Goal: Task Accomplishment & Management: Complete application form

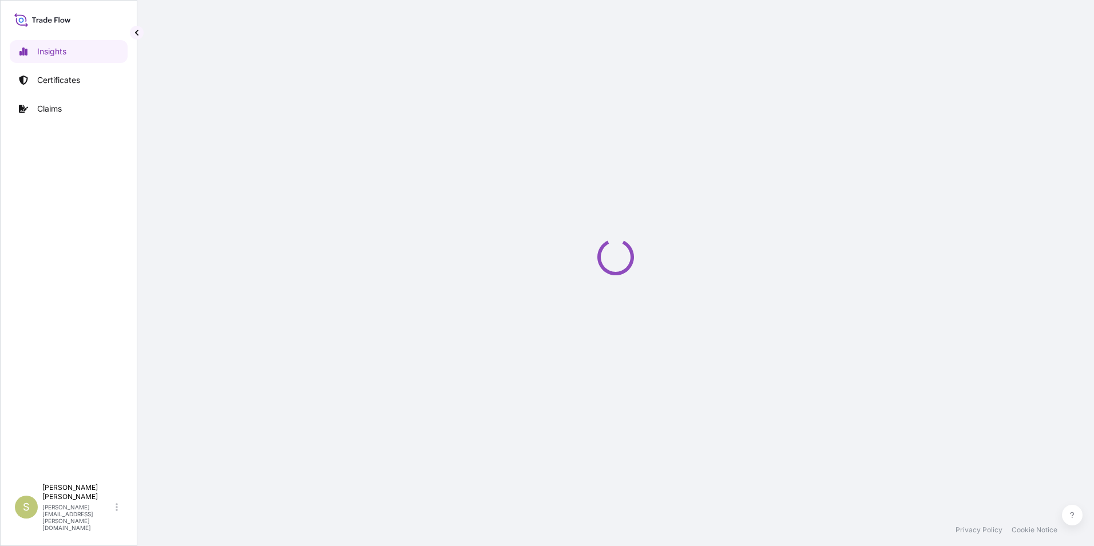
select select "2025"
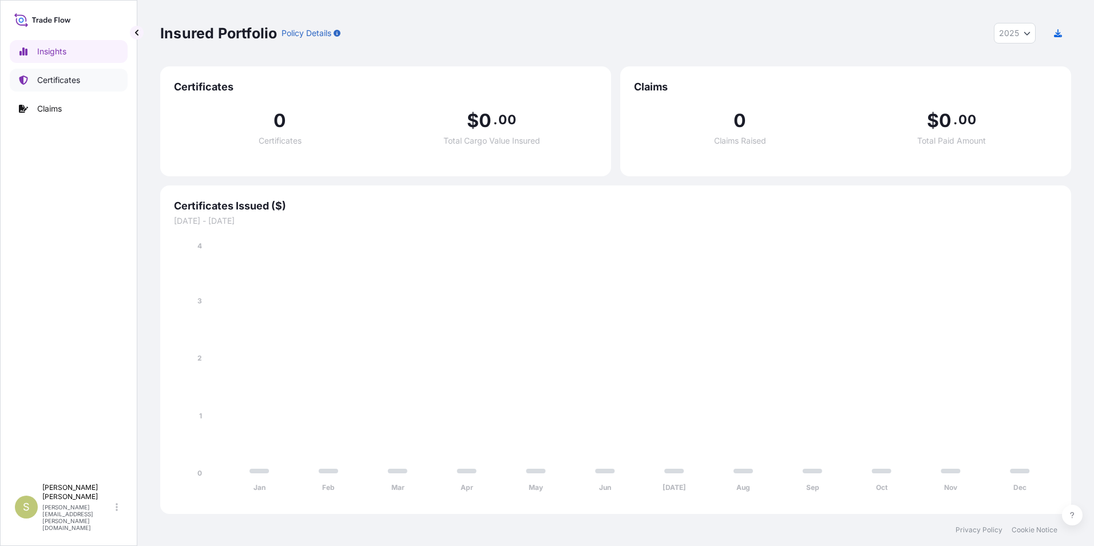
click at [61, 78] on p "Certificates" at bounding box center [58, 79] width 43 height 11
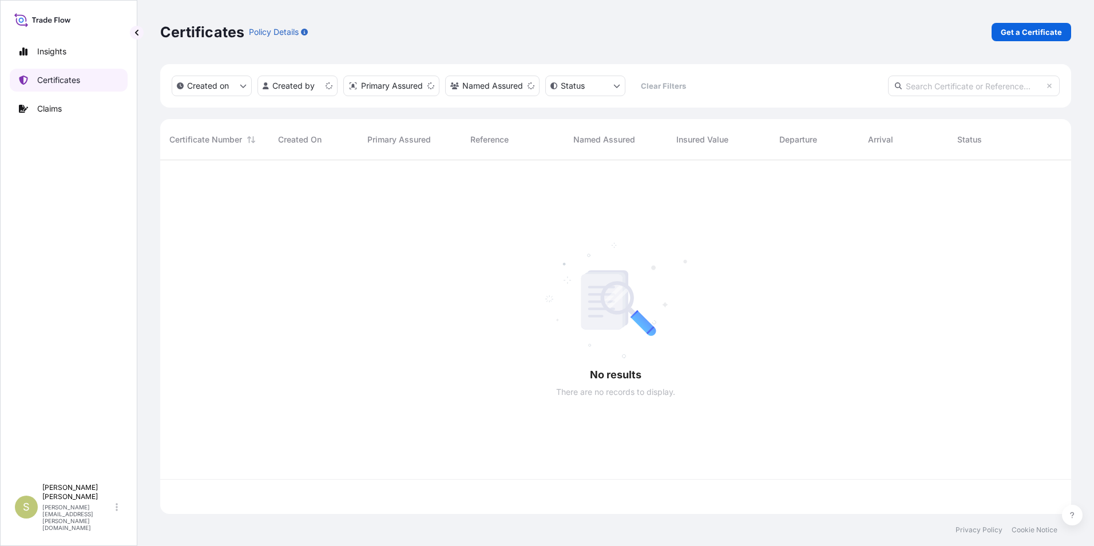
scroll to position [351, 902]
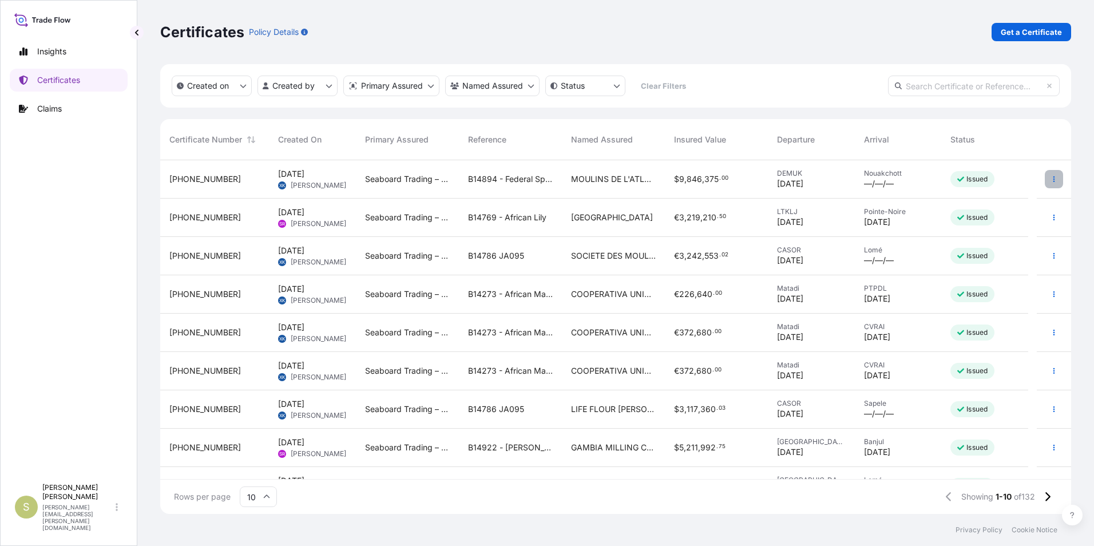
click at [1050, 179] on icon "button" at bounding box center [1053, 179] width 7 height 7
click at [1003, 177] on p "Duplicate certificate" at bounding box center [989, 181] width 76 height 11
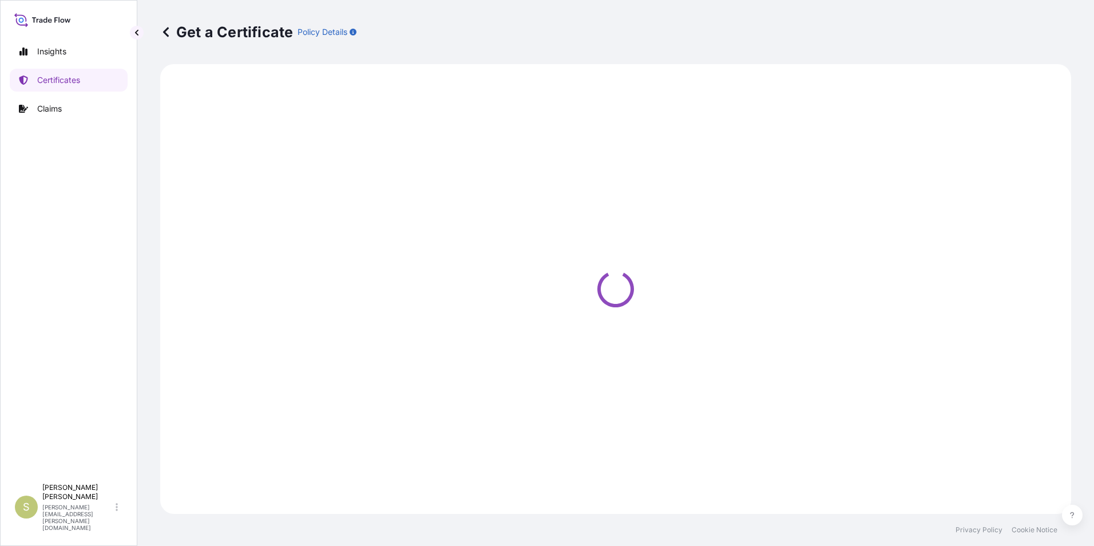
select select "Ocean Vessel"
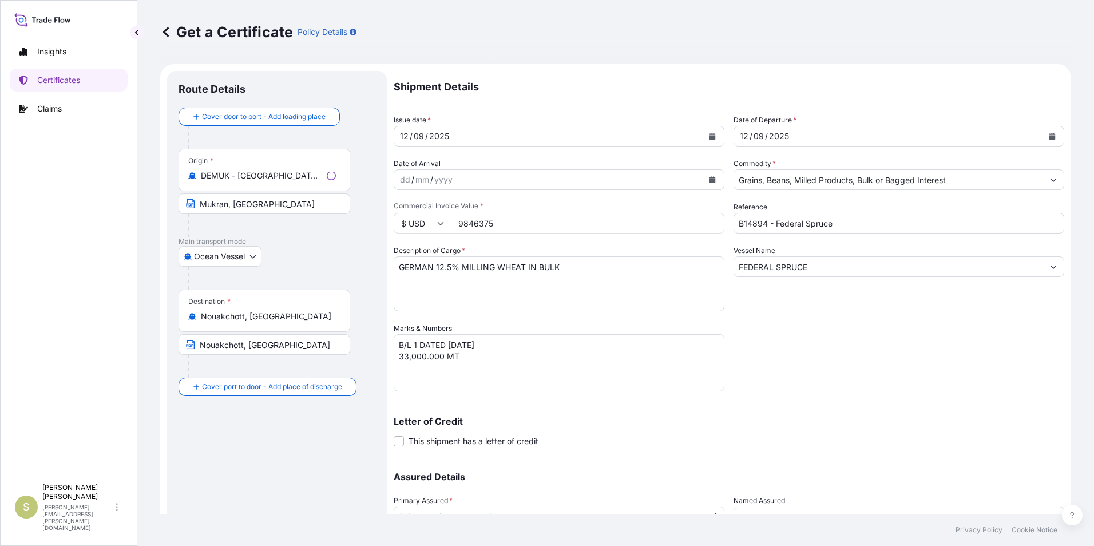
select select "31640"
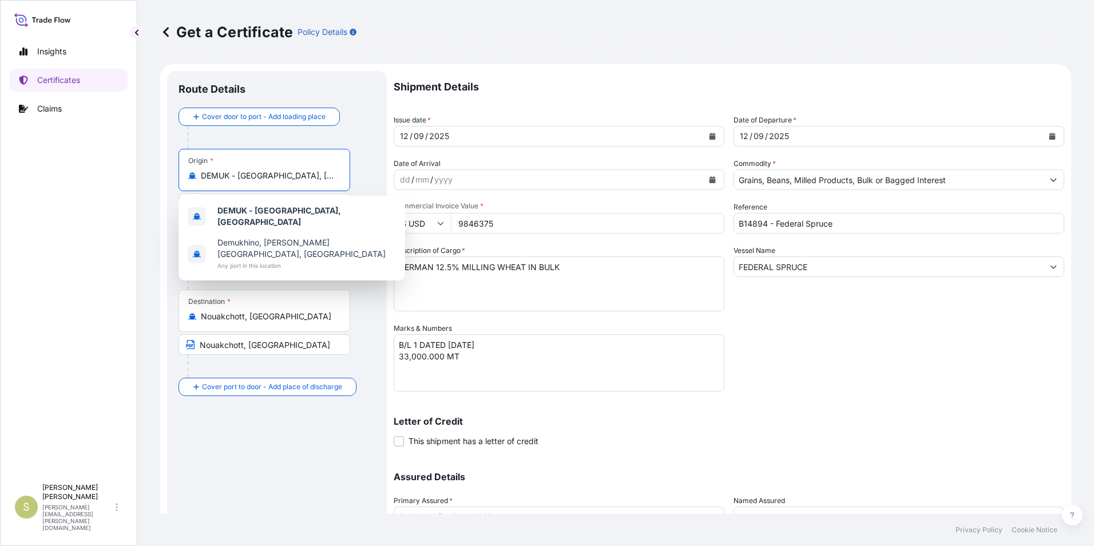
click at [240, 179] on input "DEMUK - [GEOGRAPHIC_DATA], [GEOGRAPHIC_DATA]" at bounding box center [268, 175] width 135 height 11
drag, startPoint x: 326, startPoint y: 173, endPoint x: 46, endPoint y: 170, distance: 279.2
click at [46, 170] on div "Insights Certificates Claims S [PERSON_NAME] [PERSON_NAME][EMAIL_ADDRESS][PERSO…" at bounding box center [547, 273] width 1094 height 546
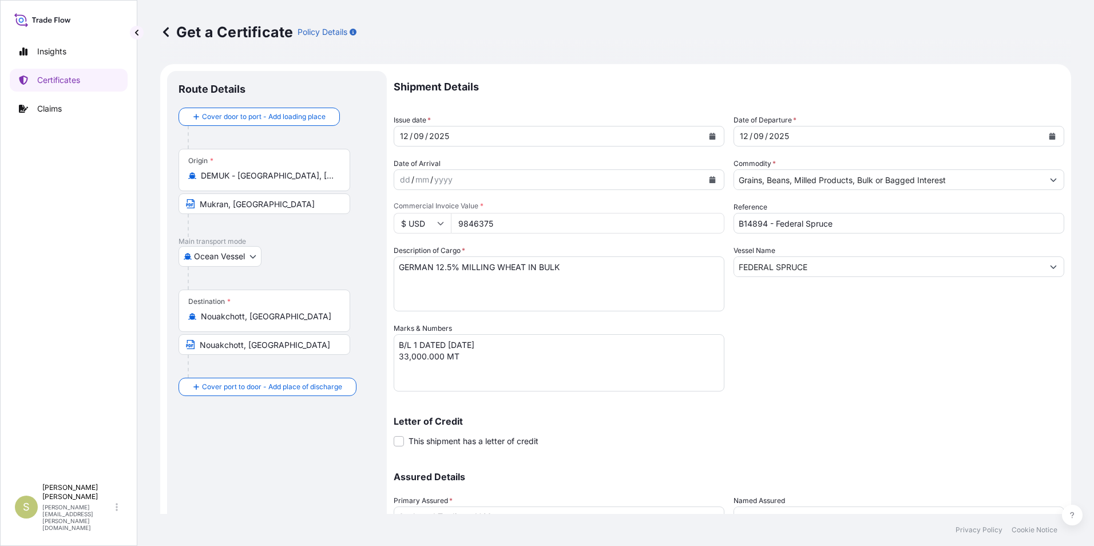
click at [286, 185] on div "Origin * DEMUK - [GEOGRAPHIC_DATA], [GEOGRAPHIC_DATA]" at bounding box center [265, 170] width 172 height 42
click at [286, 181] on input "DEMUK - [GEOGRAPHIC_DATA], [GEOGRAPHIC_DATA]" at bounding box center [268, 175] width 135 height 11
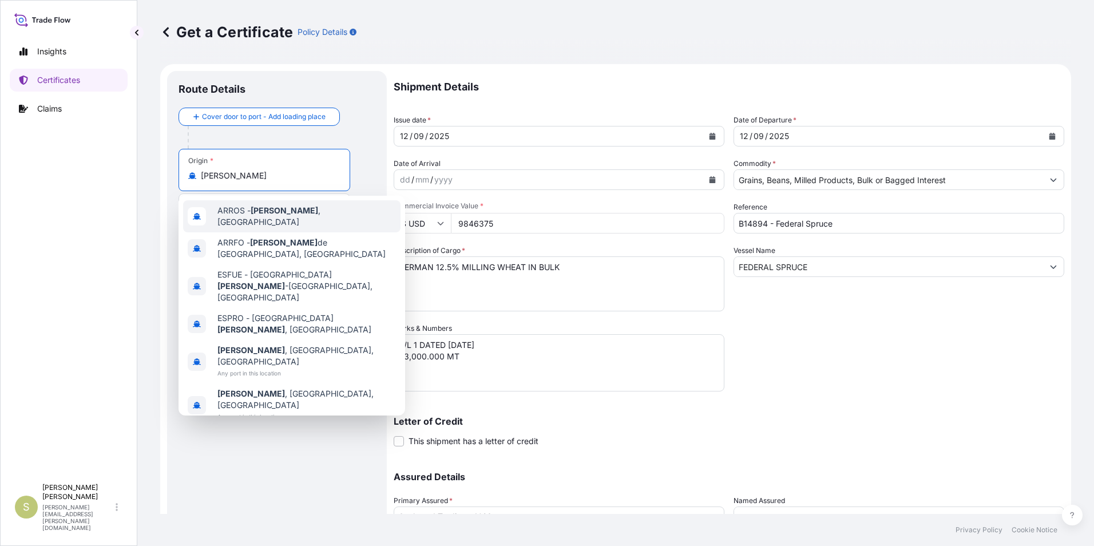
click at [296, 216] on span "[PERSON_NAME][GEOGRAPHIC_DATA] , [GEOGRAPHIC_DATA]" at bounding box center [306, 216] width 179 height 23
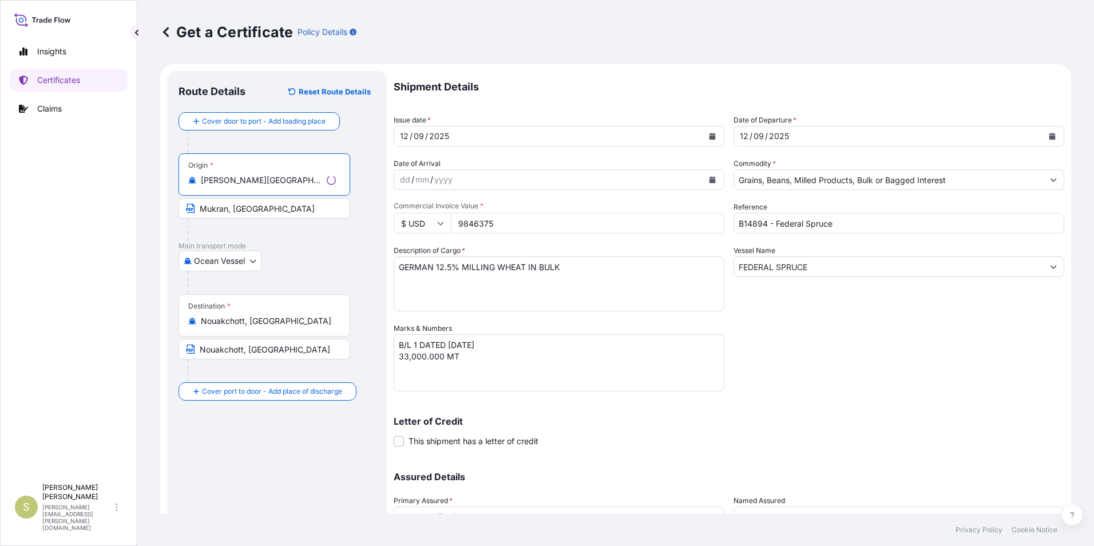
type input "[PERSON_NAME][GEOGRAPHIC_DATA], [GEOGRAPHIC_DATA]"
click at [247, 209] on input "Mukran, [GEOGRAPHIC_DATA]" at bounding box center [265, 208] width 172 height 21
drag, startPoint x: 274, startPoint y: 208, endPoint x: 92, endPoint y: 198, distance: 182.8
click at [135, 205] on div "Insights Certificates Claims S [PERSON_NAME] [PERSON_NAME][EMAIL_ADDRESS][PERSO…" at bounding box center [547, 273] width 1094 height 546
type input "[GEOGRAPHIC_DATA], [GEOGRAPHIC_DATA]"
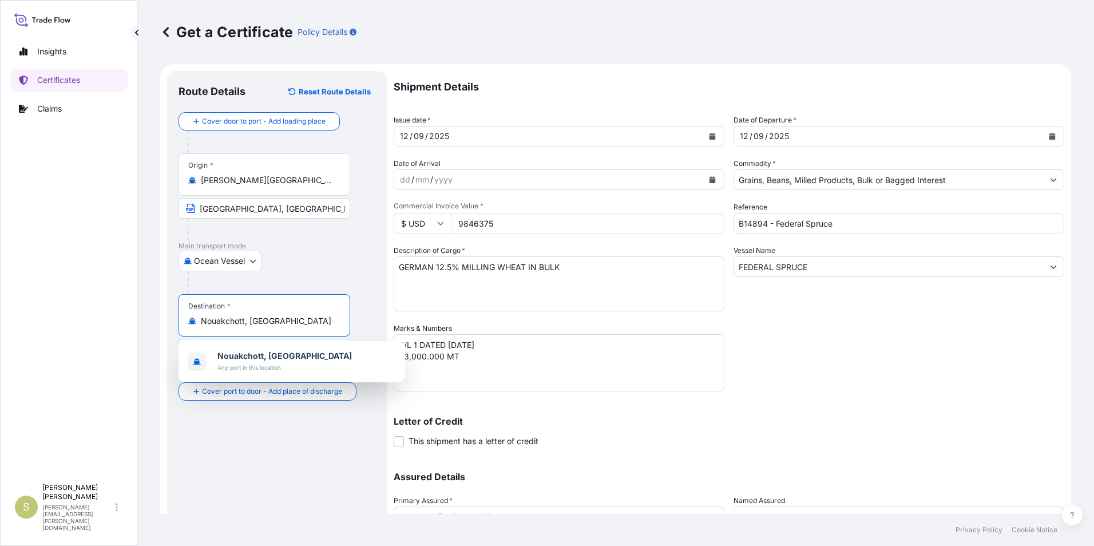
click at [267, 319] on input "Nouakchott, [GEOGRAPHIC_DATA]" at bounding box center [268, 320] width 135 height 11
drag, startPoint x: 300, startPoint y: 320, endPoint x: 148, endPoint y: 314, distance: 152.9
click at [148, 314] on div "Get a Certificate Policy Details Route Details Reset Route Details Cover door t…" at bounding box center [615, 257] width 957 height 514
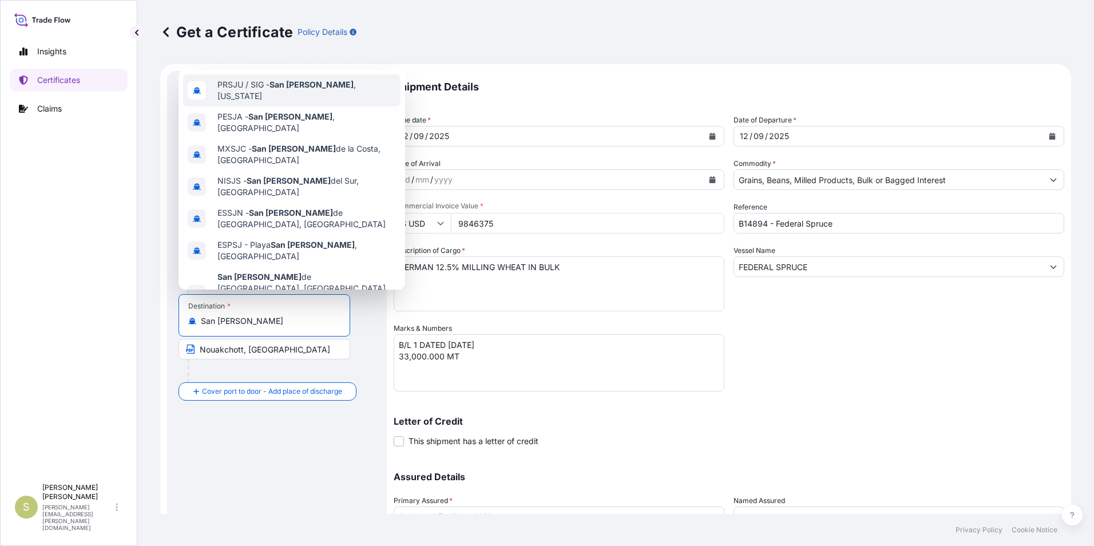
click at [315, 92] on span "PRSJU / SIG - [GEOGRAPHIC_DATA][PERSON_NAME] , [US_STATE]" at bounding box center [306, 90] width 179 height 23
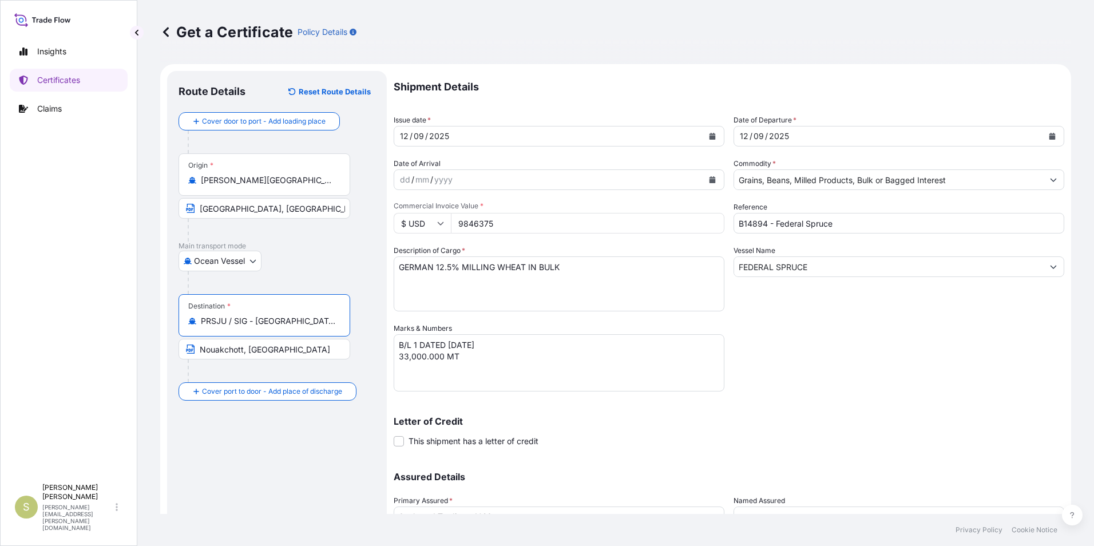
type input "PRSJU / SIG - [GEOGRAPHIC_DATA][PERSON_NAME], [US_STATE]"
click at [259, 349] on input "Nouakchott, [GEOGRAPHIC_DATA]" at bounding box center [265, 349] width 172 height 21
drag, startPoint x: 287, startPoint y: 349, endPoint x: 62, endPoint y: 338, distance: 225.1
click at [62, 338] on div "Insights Certificates Claims S [PERSON_NAME] [PERSON_NAME][EMAIL_ADDRESS][PERSO…" at bounding box center [547, 273] width 1094 height 546
type input "[GEOGRAPHIC_DATA][PERSON_NAME], [US_STATE]"
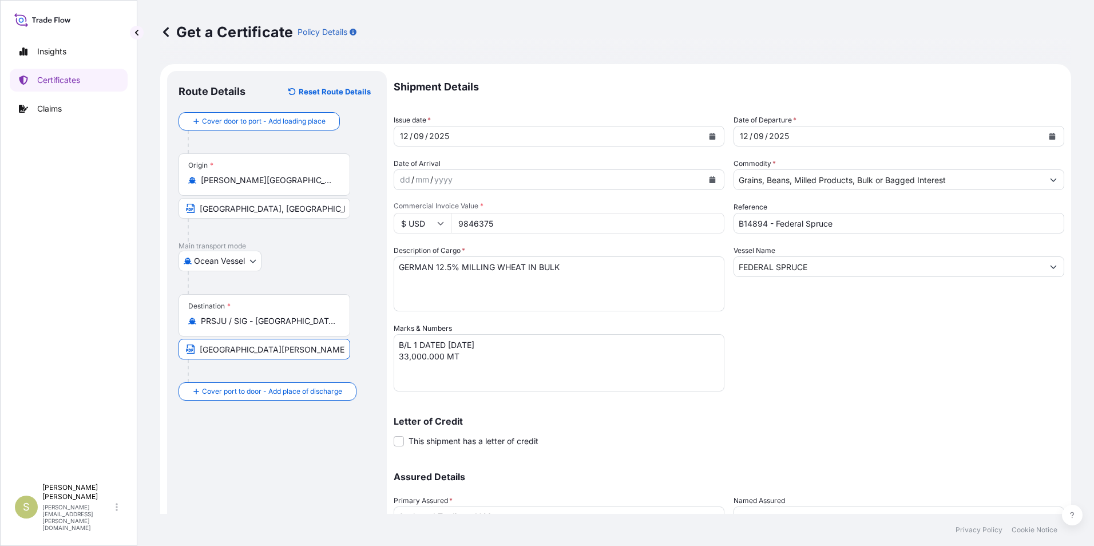
click at [318, 482] on div "Route Details Reset Route Details Cover door to port - Add loading place Place …" at bounding box center [277, 337] width 197 height 511
click at [711, 137] on icon "Calendar" at bounding box center [712, 136] width 7 height 7
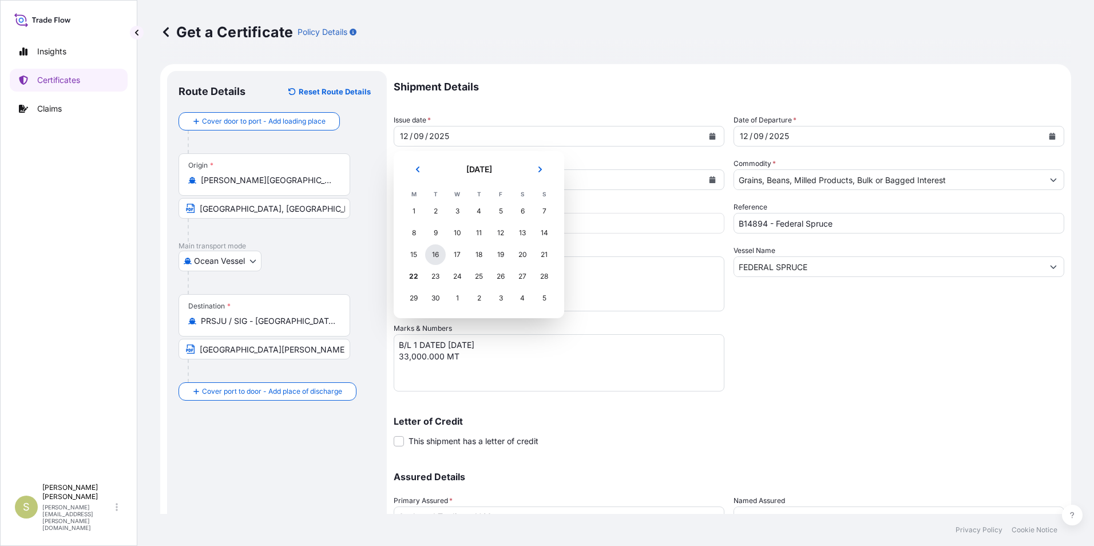
click at [434, 254] on div "16" at bounding box center [435, 254] width 21 height 21
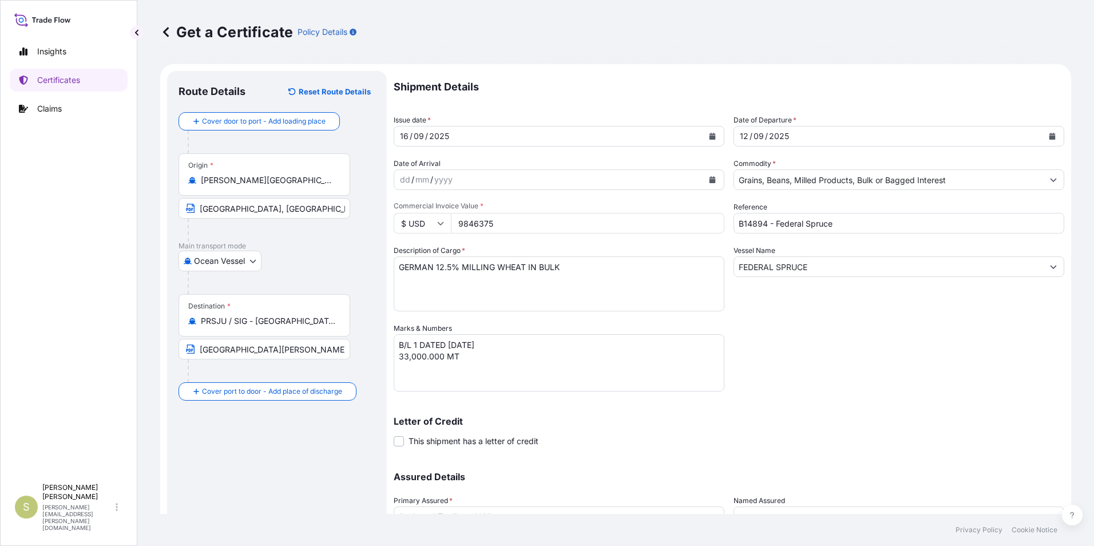
click at [250, 184] on input "[PERSON_NAME][GEOGRAPHIC_DATA], [GEOGRAPHIC_DATA]" at bounding box center [268, 179] width 135 height 11
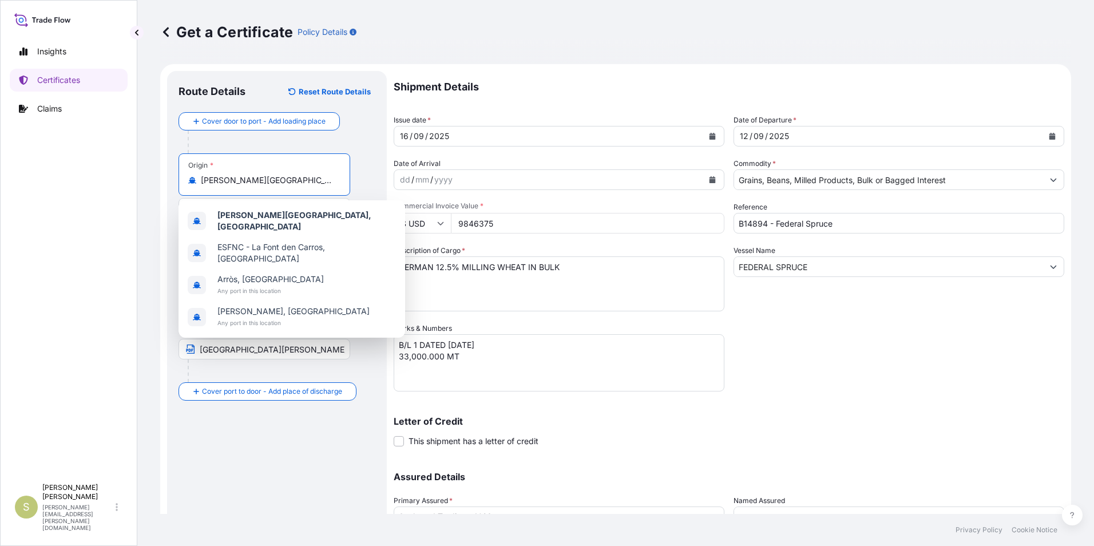
click at [300, 182] on input "[PERSON_NAME][GEOGRAPHIC_DATA], [GEOGRAPHIC_DATA]" at bounding box center [268, 179] width 135 height 11
drag, startPoint x: 308, startPoint y: 181, endPoint x: 191, endPoint y: 181, distance: 117.3
click at [191, 181] on div "[PERSON_NAME][GEOGRAPHIC_DATA], [GEOGRAPHIC_DATA]" at bounding box center [264, 179] width 152 height 11
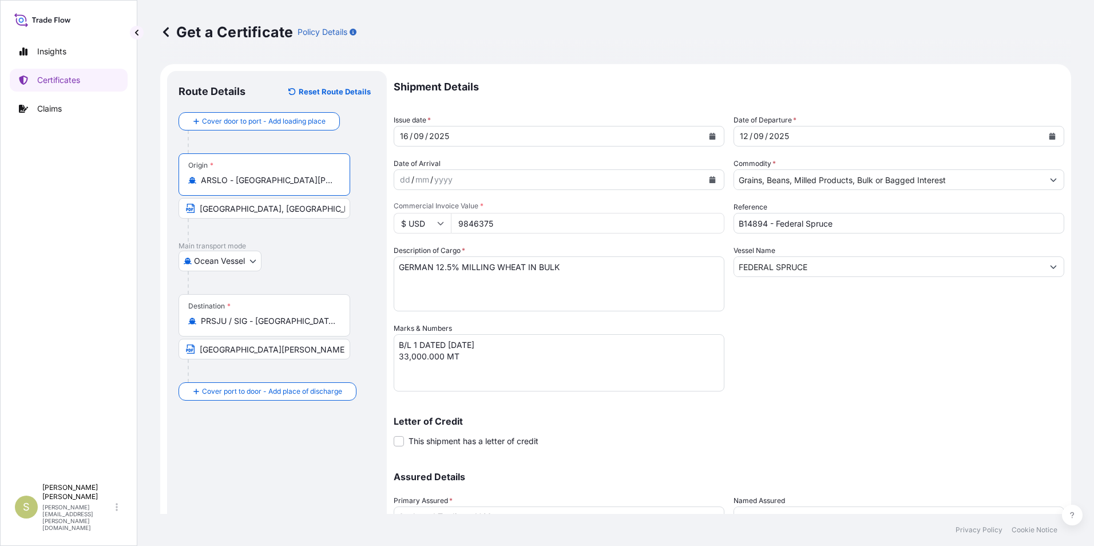
type input "ARSLO - [GEOGRAPHIC_DATA][PERSON_NAME], [GEOGRAPHIC_DATA]"
click at [224, 211] on input "[GEOGRAPHIC_DATA], [GEOGRAPHIC_DATA]" at bounding box center [265, 208] width 172 height 21
drag, startPoint x: 227, startPoint y: 211, endPoint x: 136, endPoint y: 207, distance: 91.0
click at [136, 210] on div "Insights Certificates Claims S [PERSON_NAME] [PERSON_NAME][EMAIL_ADDRESS][PERSO…" at bounding box center [547, 273] width 1094 height 546
type input "[GEOGRAPHIC_DATA][PERSON_NAME], [GEOGRAPHIC_DATA]"
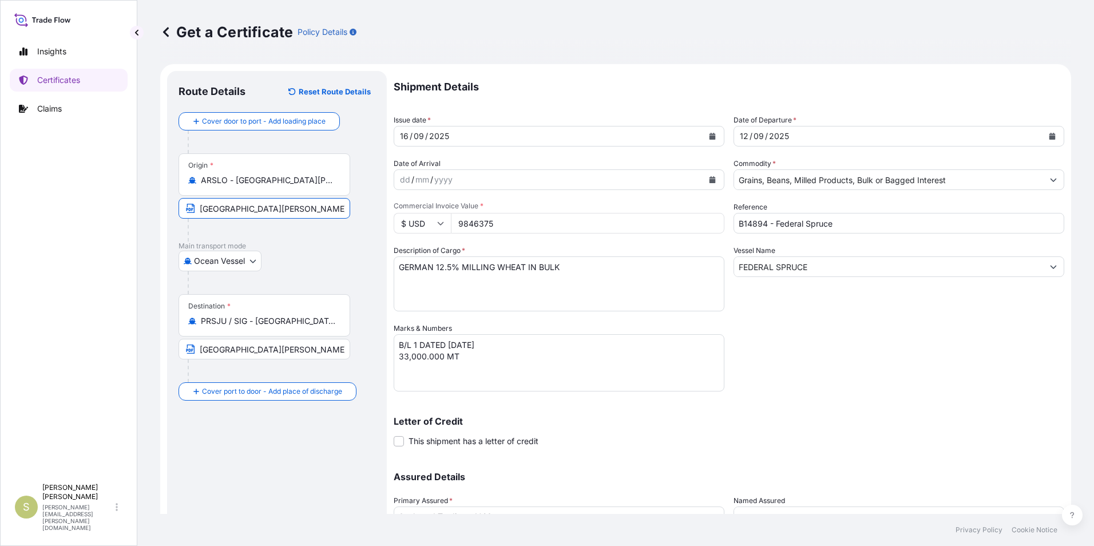
drag, startPoint x: 248, startPoint y: 181, endPoint x: 296, endPoint y: 181, distance: 48.1
click at [248, 181] on input "ARSLO - [GEOGRAPHIC_DATA][PERSON_NAME], [GEOGRAPHIC_DATA]" at bounding box center [268, 179] width 135 height 11
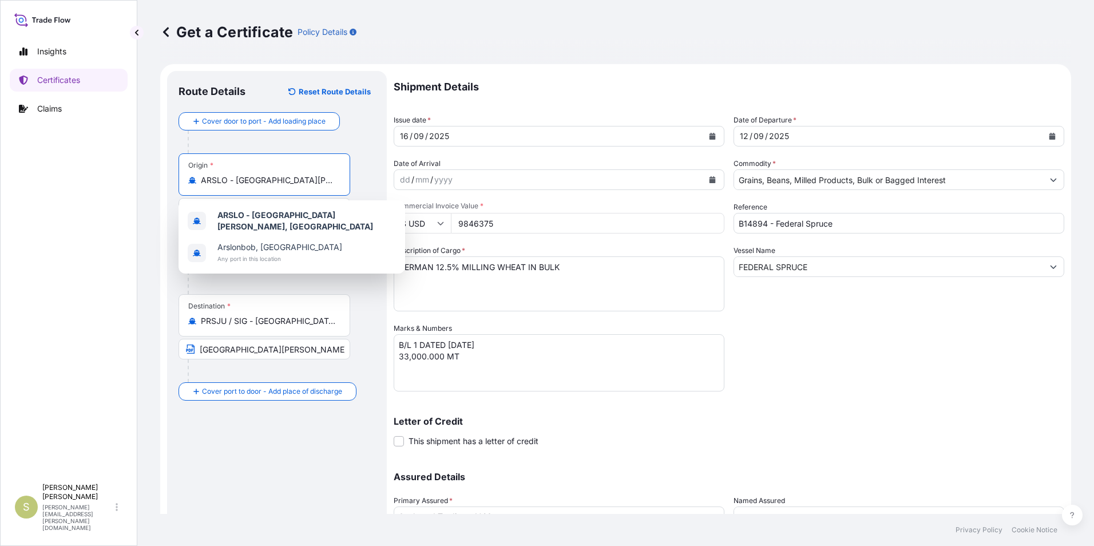
drag, startPoint x: 228, startPoint y: 180, endPoint x: 6, endPoint y: 157, distance: 223.7
click at [7, 158] on div "Insights Certificates Claims S [PERSON_NAME] [PERSON_NAME][EMAIL_ADDRESS][PERSO…" at bounding box center [547, 273] width 1094 height 546
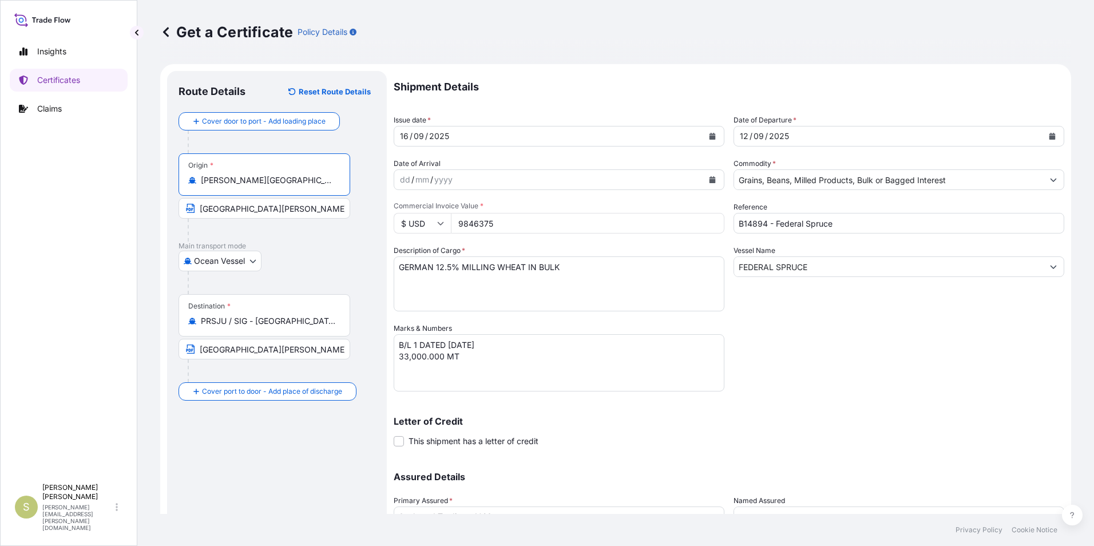
type input "[PERSON_NAME][GEOGRAPHIC_DATA], [GEOGRAPHIC_DATA]"
click at [255, 215] on input "[GEOGRAPHIC_DATA][PERSON_NAME], [GEOGRAPHIC_DATA]" at bounding box center [265, 208] width 172 height 21
drag, startPoint x: 246, startPoint y: 211, endPoint x: 80, endPoint y: 193, distance: 166.9
click at [82, 193] on div "Insights Certificates Claims S [PERSON_NAME] [PERSON_NAME][EMAIL_ADDRESS][PERSO…" at bounding box center [547, 273] width 1094 height 546
type input "[GEOGRAPHIC_DATA], [GEOGRAPHIC_DATA]"
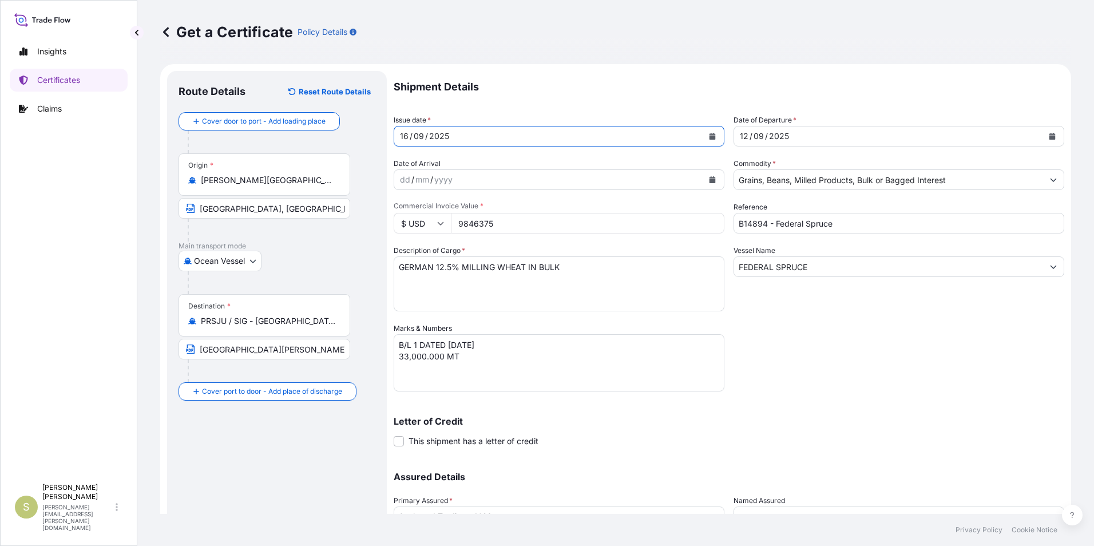
click at [709, 139] on icon "Calendar" at bounding box center [712, 136] width 6 height 7
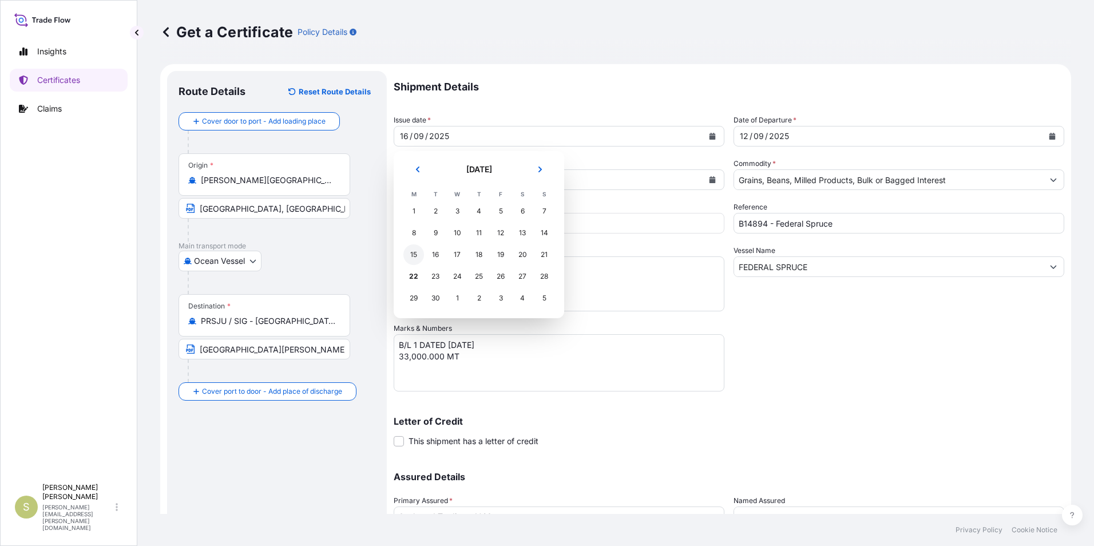
click at [416, 253] on div "15" at bounding box center [413, 254] width 21 height 21
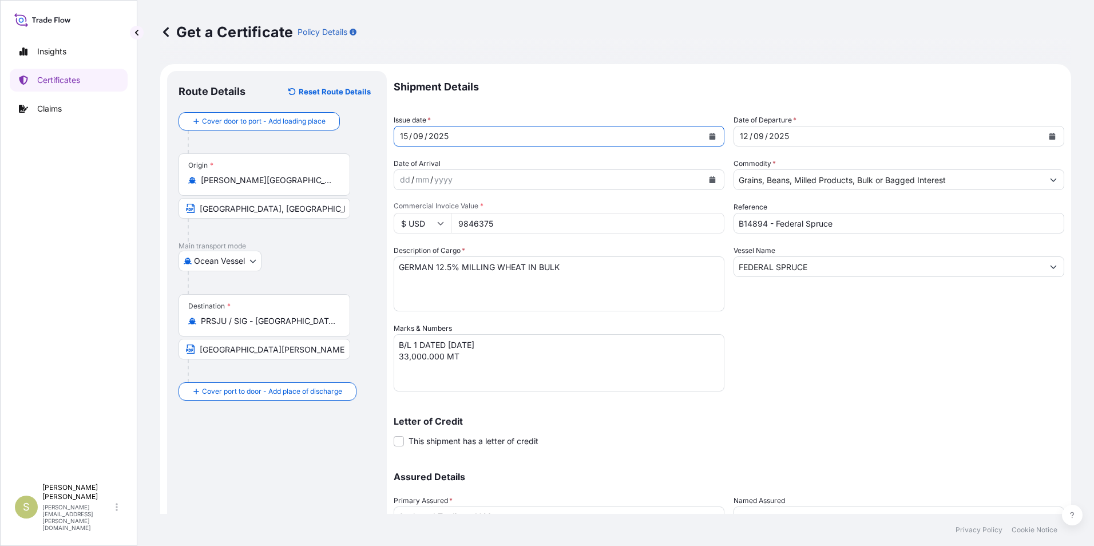
click at [1049, 137] on icon "Calendar" at bounding box center [1052, 136] width 6 height 7
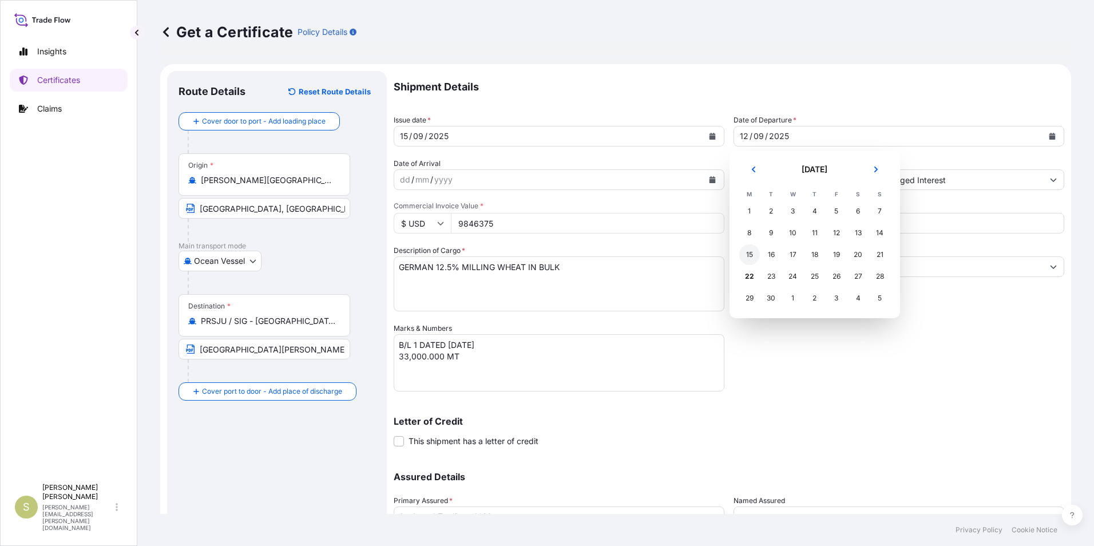
click at [748, 253] on div "15" at bounding box center [749, 254] width 21 height 21
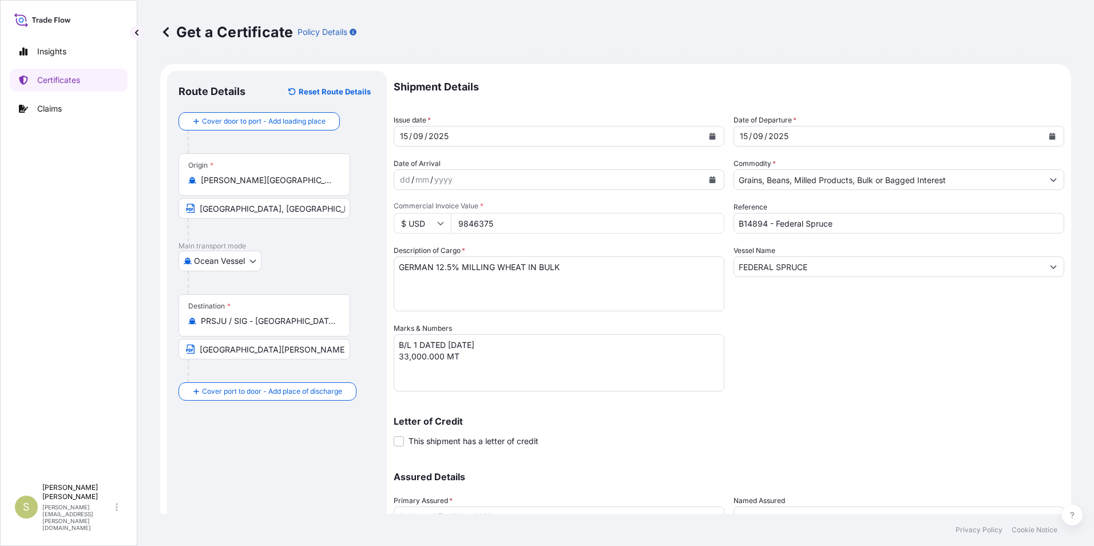
drag, startPoint x: 510, startPoint y: 220, endPoint x: 457, endPoint y: 229, distance: 54.0
click at [457, 229] on input "9846375" at bounding box center [587, 223] width 273 height 21
type input "2002000"
click at [862, 355] on div "Shipment Details Issue date * [DATE] Date of Departure * [DATE] Date of Arrival…" at bounding box center [729, 322] width 671 height 502
click at [747, 225] on input "B14894 - Federal Spruce" at bounding box center [898, 223] width 331 height 21
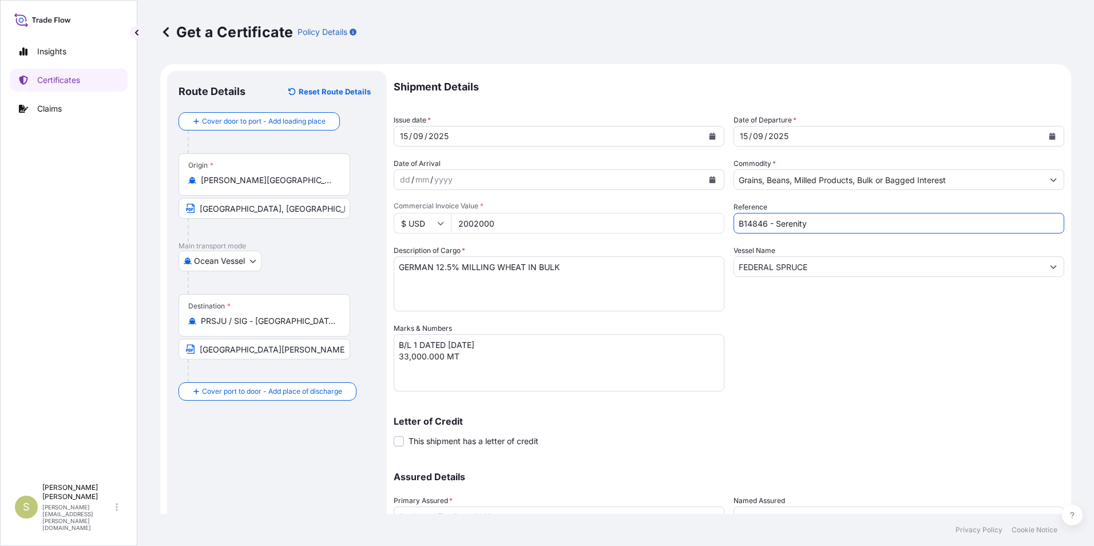
type input "B14846 - Serenity"
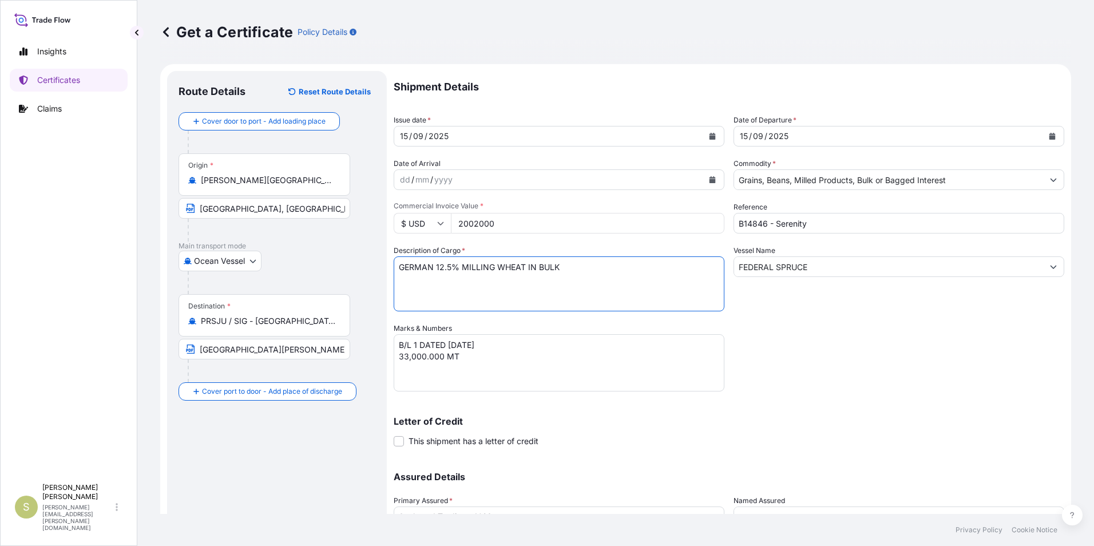
drag, startPoint x: 399, startPoint y: 271, endPoint x: 494, endPoint y: 260, distance: 95.6
click at [494, 260] on textarea "GERMAN 12.5% MILLING WHEAT IN BULK" at bounding box center [559, 283] width 331 height 55
type textarea "ARGENTINE SOYBEAN IN BULK"
click at [414, 345] on textarea "B/L 1 DATED [DATE] 33,000.000 MT" at bounding box center [559, 362] width 331 height 57
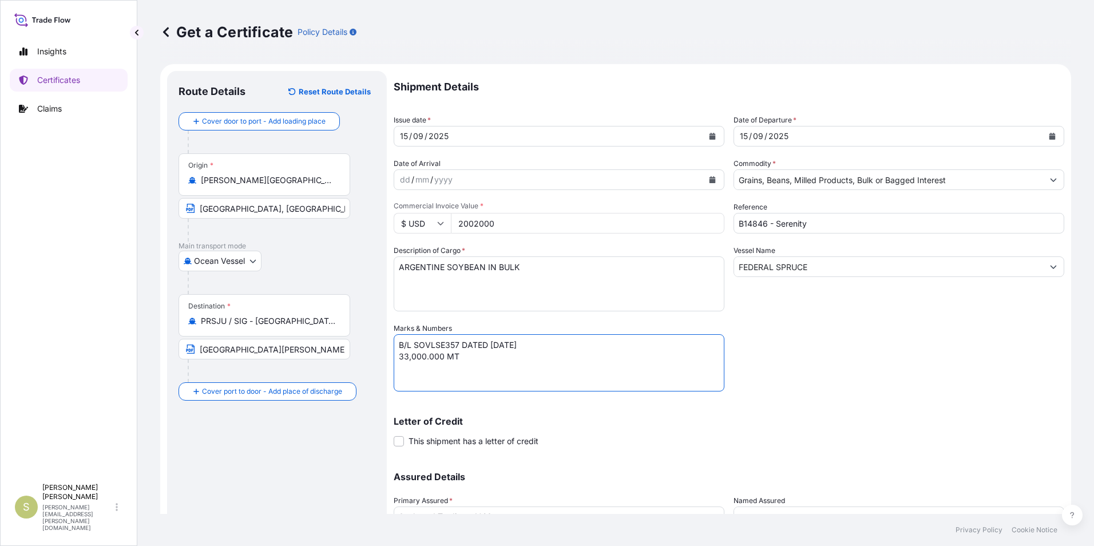
click at [496, 360] on textarea "B/L 1 DATED [DATE] 33,000.000 MT" at bounding box center [559, 362] width 331 height 57
click at [400, 354] on textarea "B/L 1 DATED [DATE] 33,000.000 MT" at bounding box center [559, 362] width 331 height 57
type textarea "B/L SOVLSE357 DATED [DATE] 5,200.000 MT"
click at [613, 399] on div "Shipment Details Issue date * [DATE] Date of Departure * [DATE] Date of Arrival…" at bounding box center [729, 322] width 671 height 502
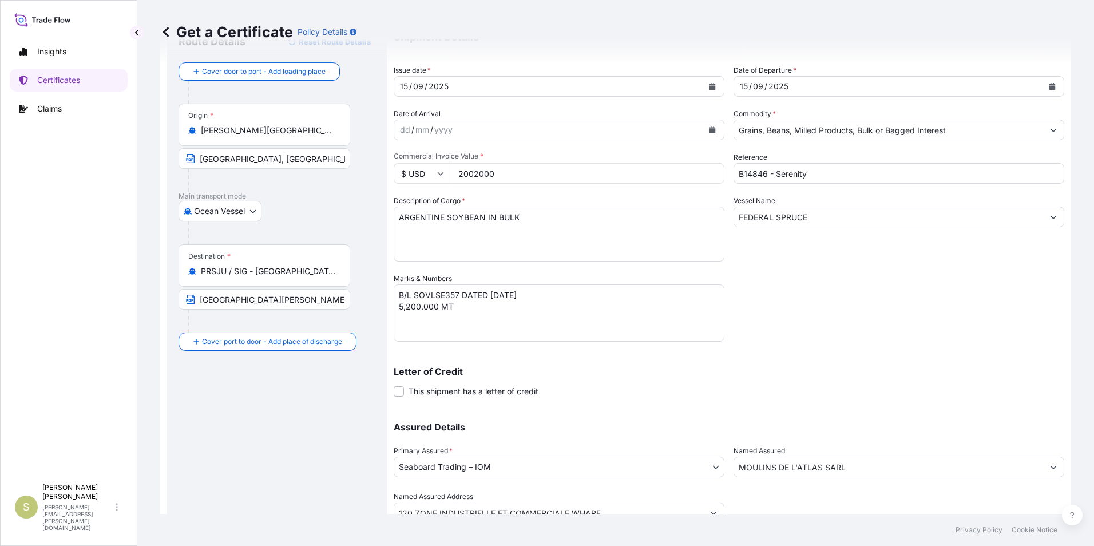
scroll to position [98, 0]
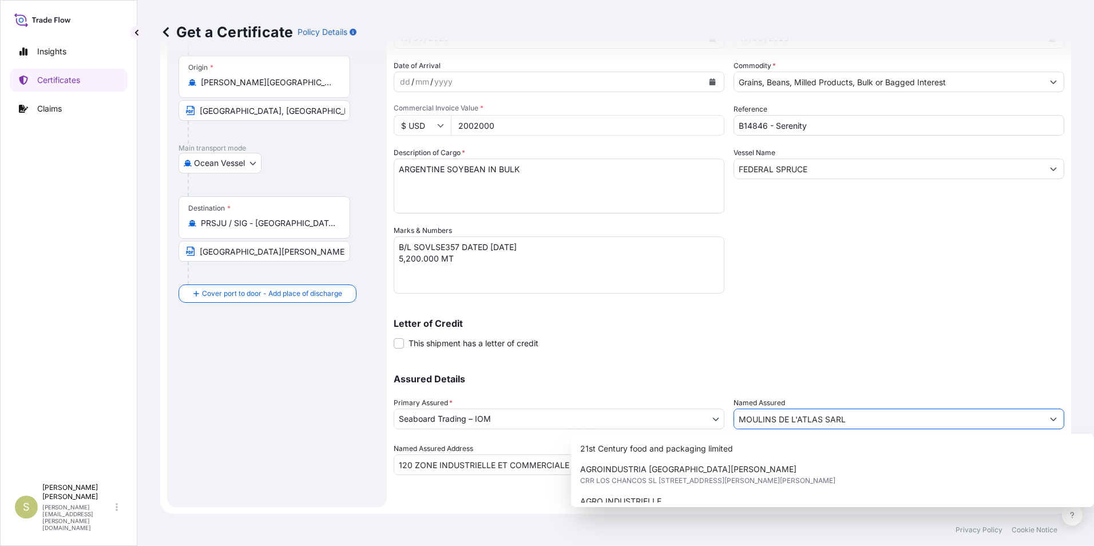
drag, startPoint x: 852, startPoint y: 422, endPoint x: 642, endPoint y: 418, distance: 209.4
click at [642, 418] on div "Assured Details Primary Assured * Seaboard Trading – IOM Seaboard Trading – IOM…" at bounding box center [729, 417] width 671 height 114
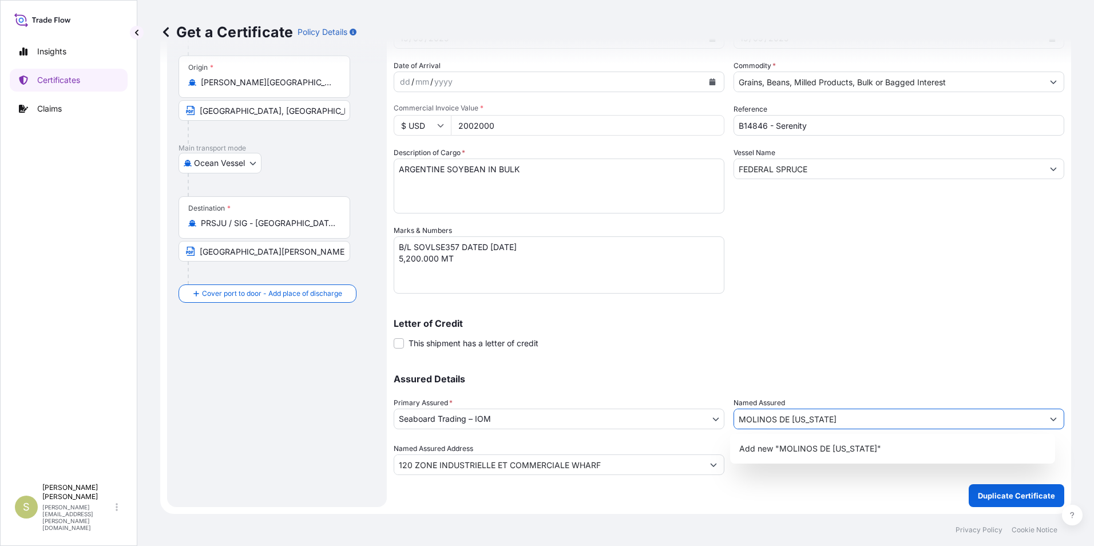
type input "MOLINOS DE [US_STATE]"
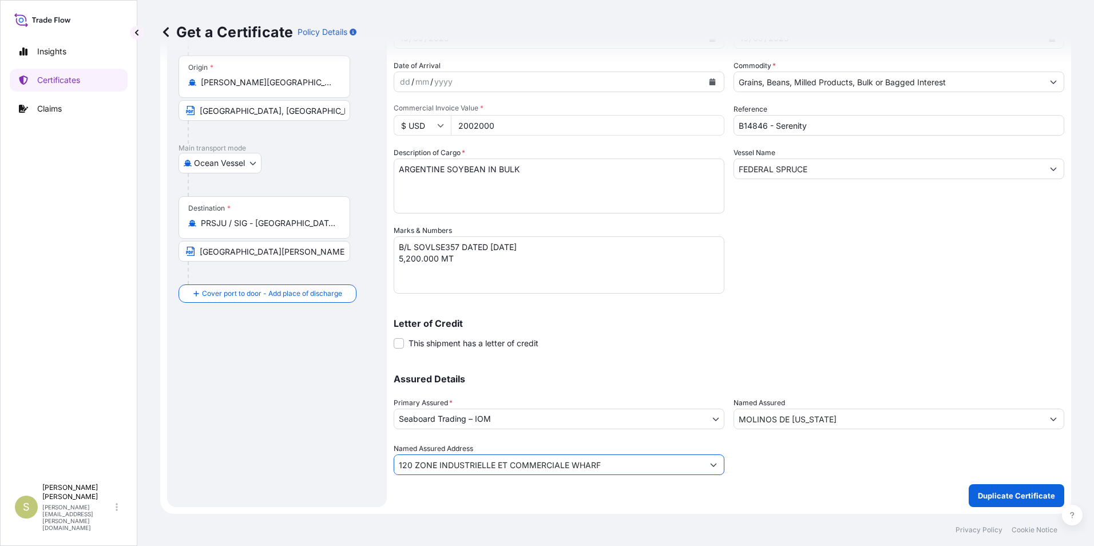
drag, startPoint x: 604, startPoint y: 459, endPoint x: 351, endPoint y: 451, distance: 253.0
click at [351, 451] on form "Route Details Reset Route Details Cover door to port - Add loading place Place …" at bounding box center [615, 240] width 911 height 548
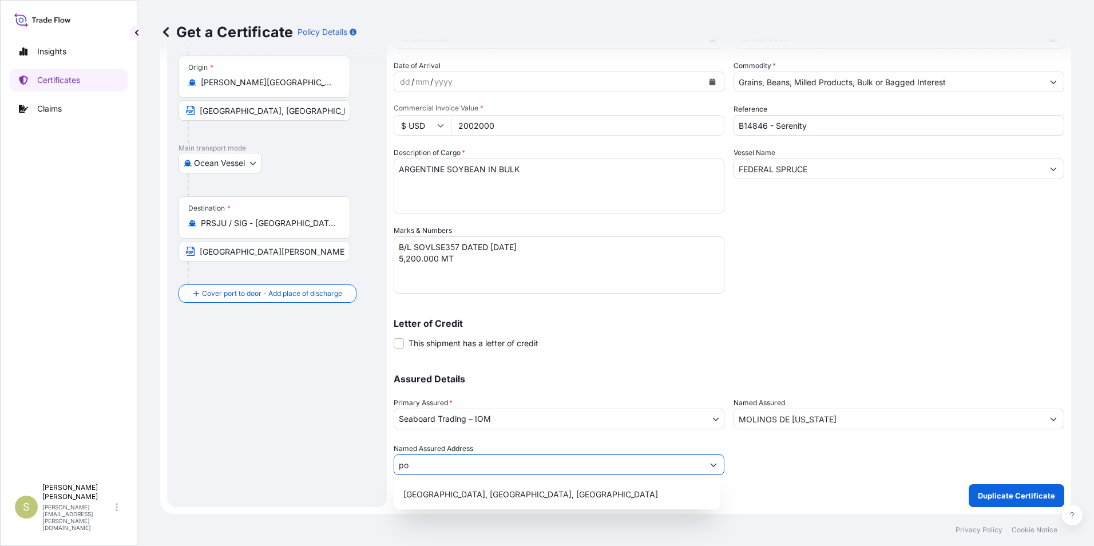
type input "p"
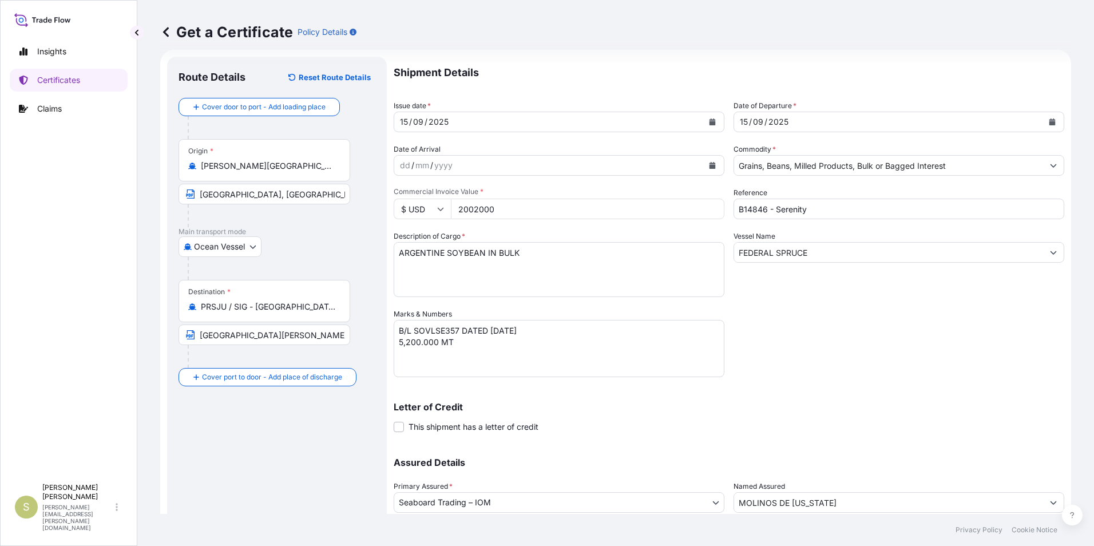
scroll to position [0, 0]
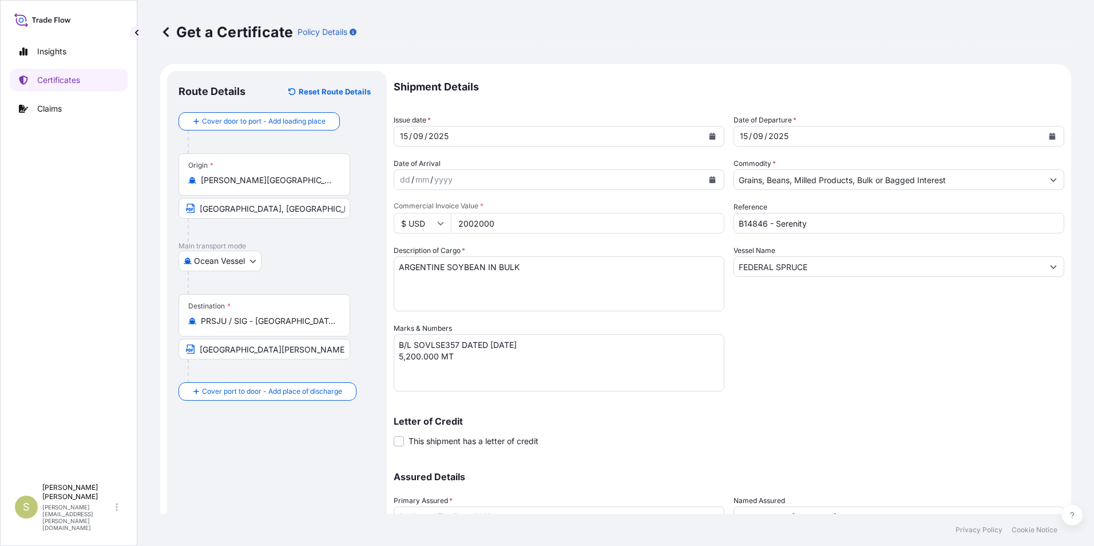
type input "[GEOGRAPHIC_DATA][PERSON_NAME][US_STATE]"
drag, startPoint x: 813, startPoint y: 268, endPoint x: 651, endPoint y: 265, distance: 161.9
click at [651, 265] on div "Shipment Details Issue date * [DATE] Date of Departure * [DATE] Date of Arrival…" at bounding box center [729, 322] width 671 height 502
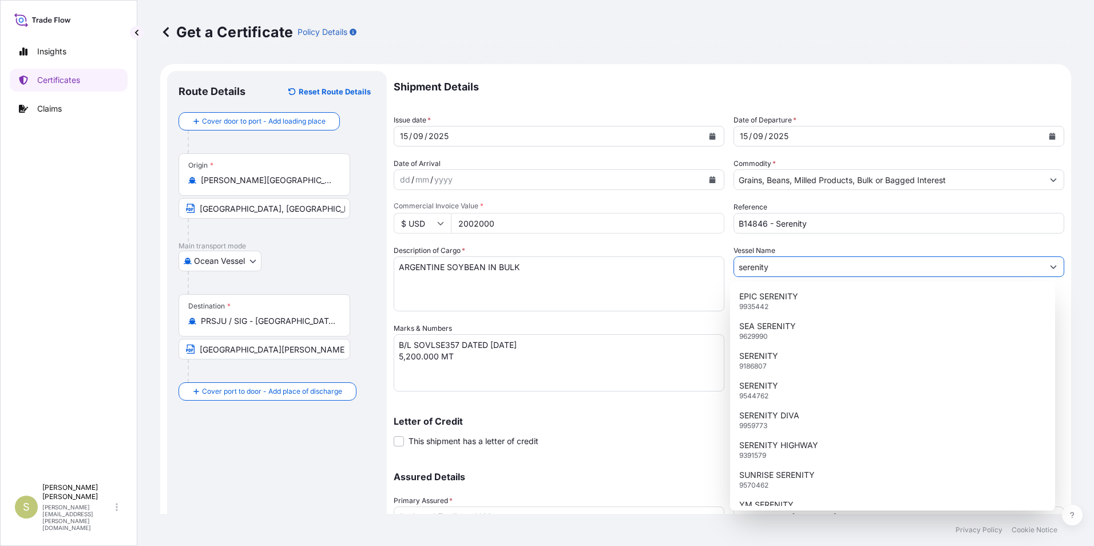
drag, startPoint x: 780, startPoint y: 265, endPoint x: 709, endPoint y: 268, distance: 71.0
click at [709, 268] on div "Shipment Details Issue date * [DATE] Date of Departure * [DATE] Date of Arrival…" at bounding box center [729, 322] width 671 height 502
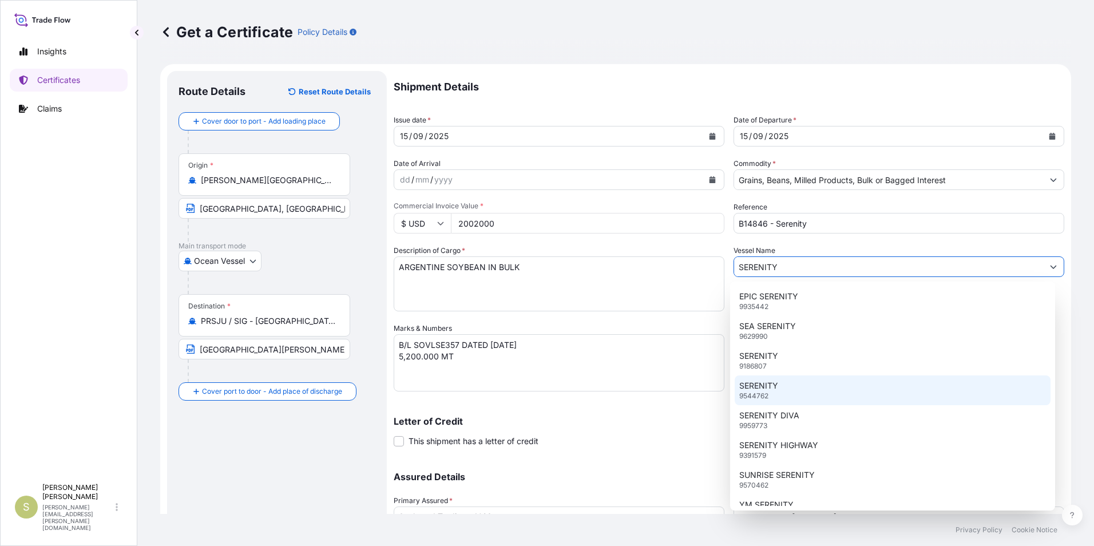
click at [799, 399] on div "SERENITY 9544762" at bounding box center [893, 390] width 316 height 30
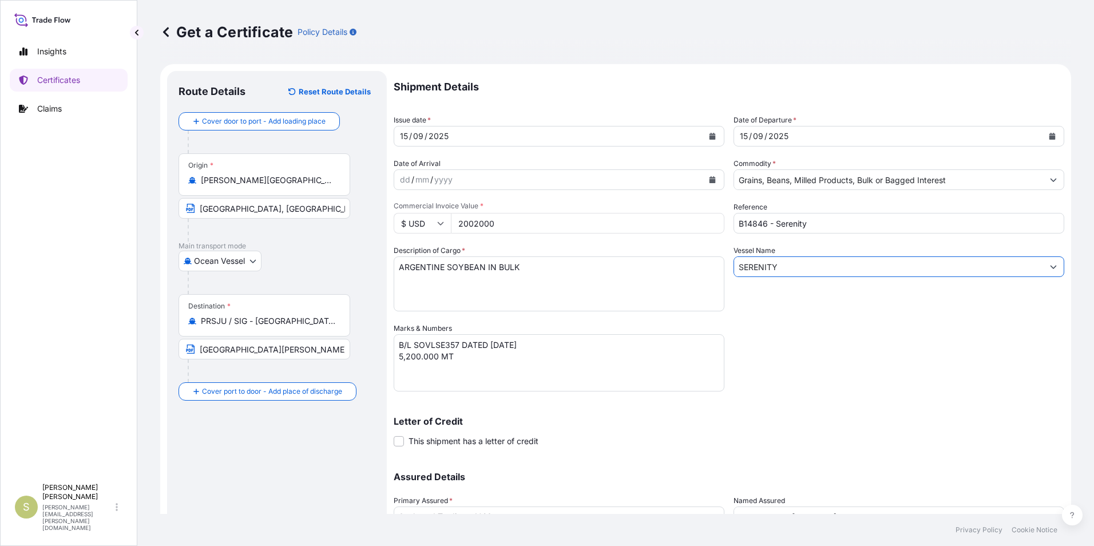
type input "SERENITY"
click at [815, 308] on div "Vessel Name SERENITY" at bounding box center [898, 278] width 331 height 66
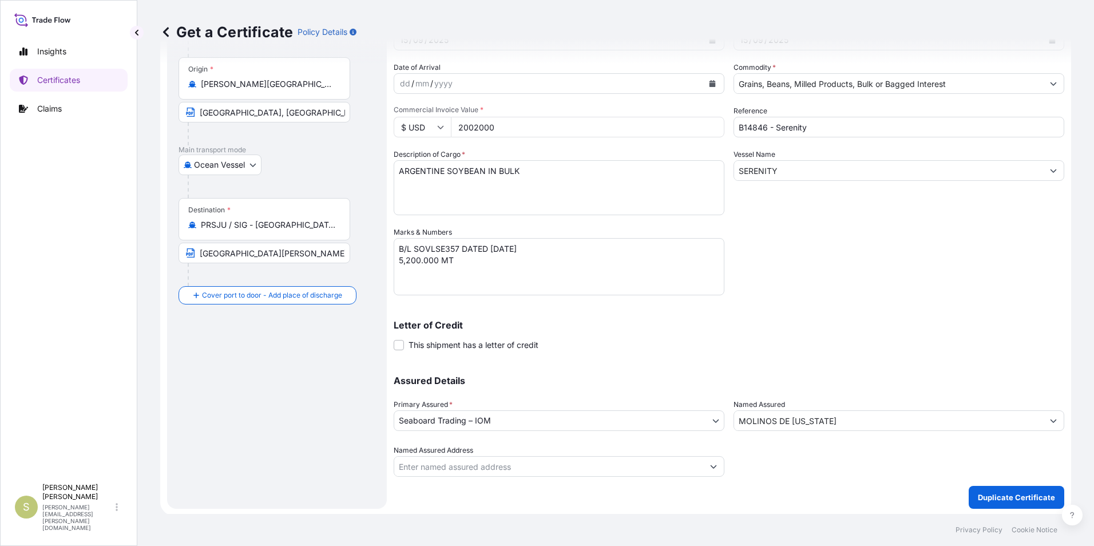
scroll to position [98, 0]
click at [988, 492] on p "Duplicate Certificate" at bounding box center [1016, 495] width 77 height 11
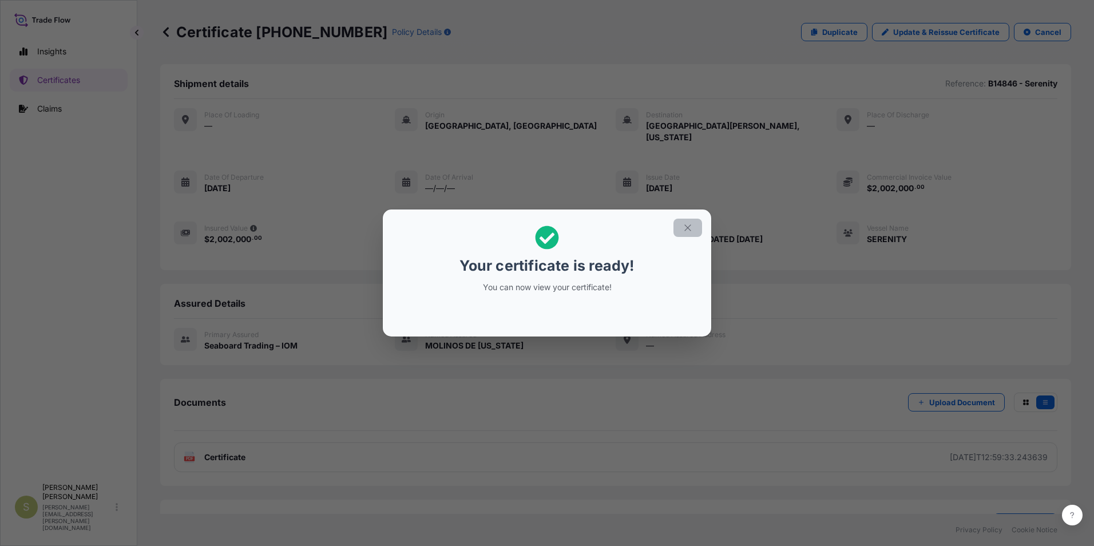
click at [684, 231] on icon "button" at bounding box center [688, 228] width 10 height 10
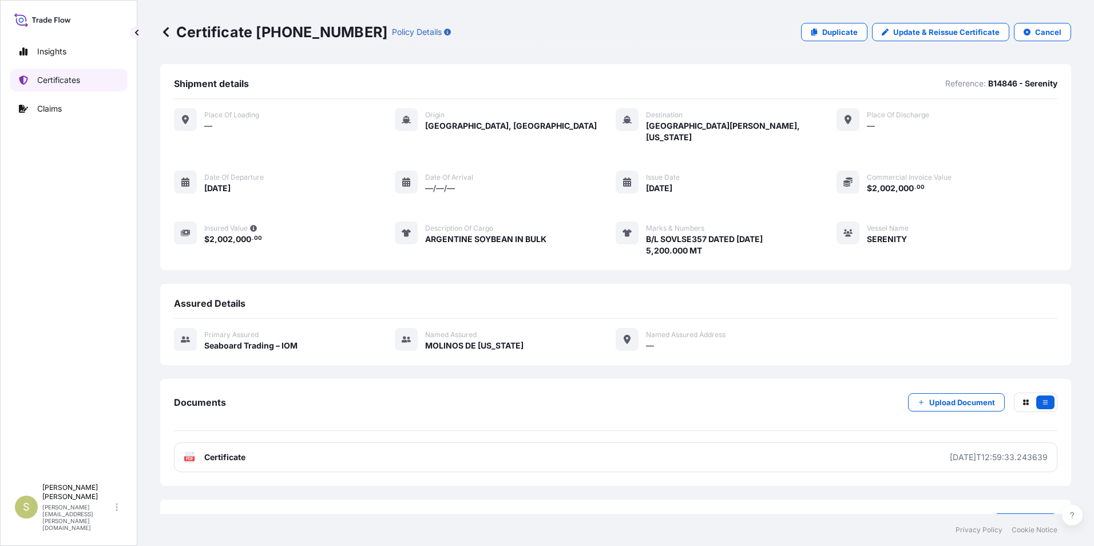
click at [54, 68] on div "Insights Certificates Claims" at bounding box center [69, 254] width 118 height 448
click at [55, 74] on p "Certificates" at bounding box center [58, 79] width 43 height 11
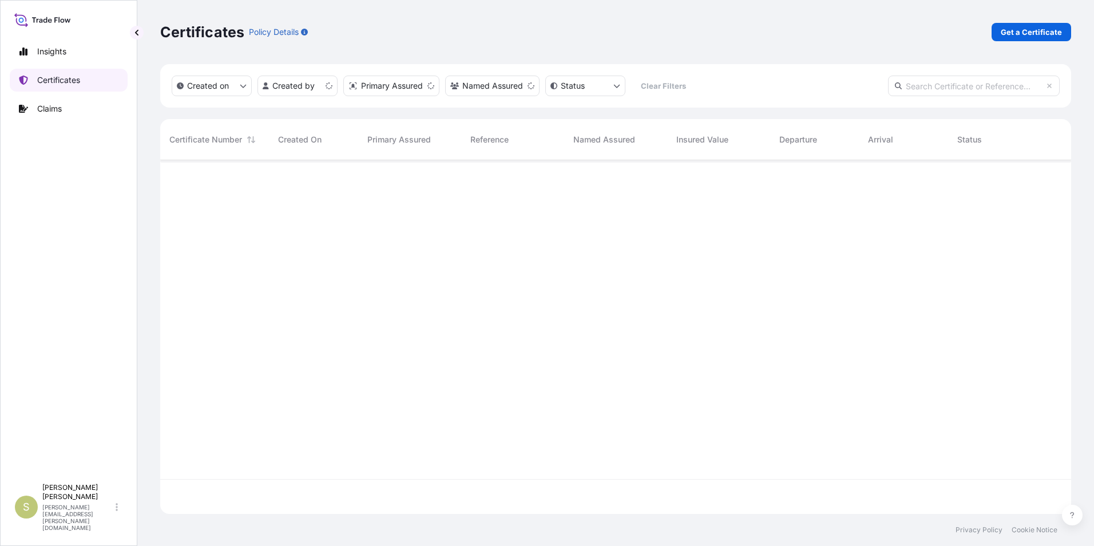
scroll to position [351, 902]
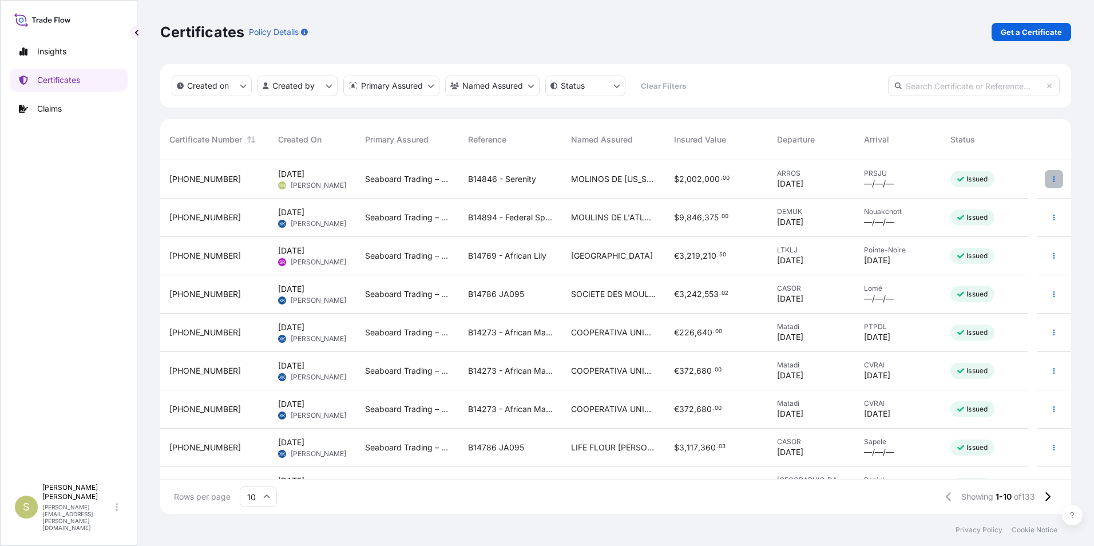
click at [1045, 171] on button "button" at bounding box center [1054, 179] width 18 height 18
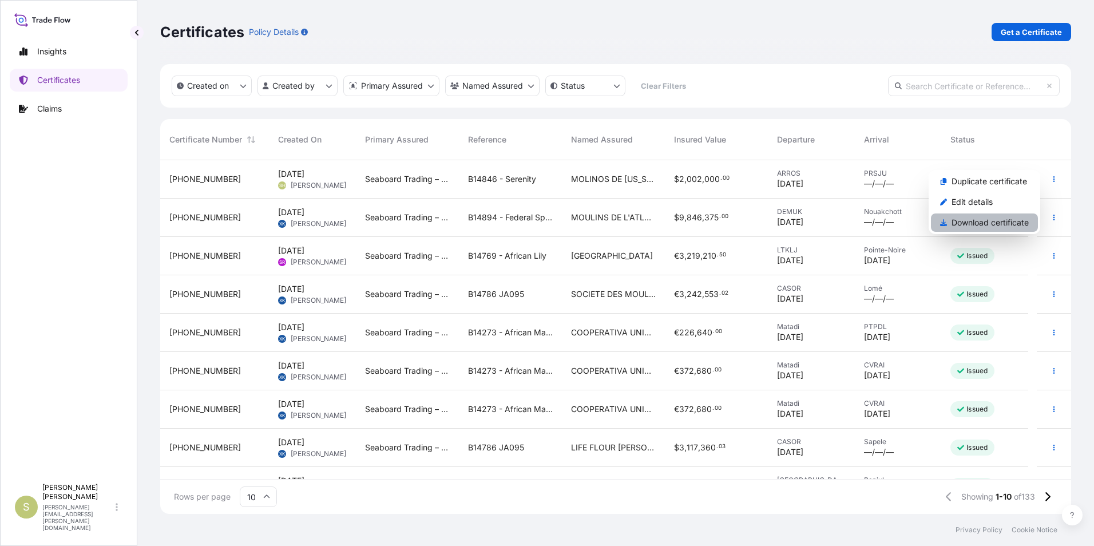
click at [971, 224] on p "Download certificate" at bounding box center [989, 222] width 77 height 11
click at [986, 183] on p "Duplicate certificate" at bounding box center [989, 181] width 76 height 11
select select "Ocean Vessel"
select select "31640"
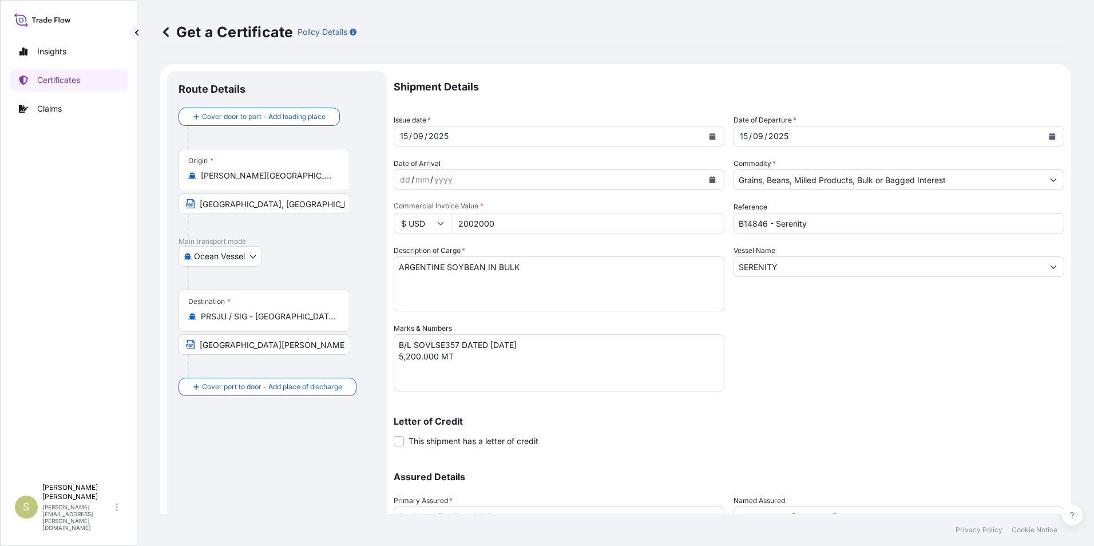
click at [704, 132] on button "Calendar" at bounding box center [712, 136] width 18 height 18
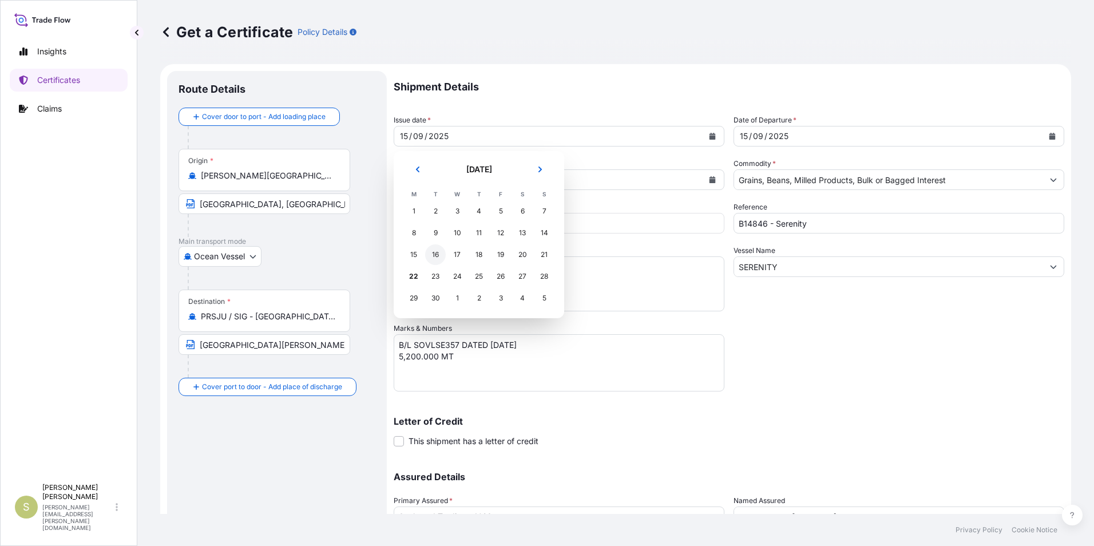
click at [437, 251] on div "16" at bounding box center [435, 254] width 21 height 21
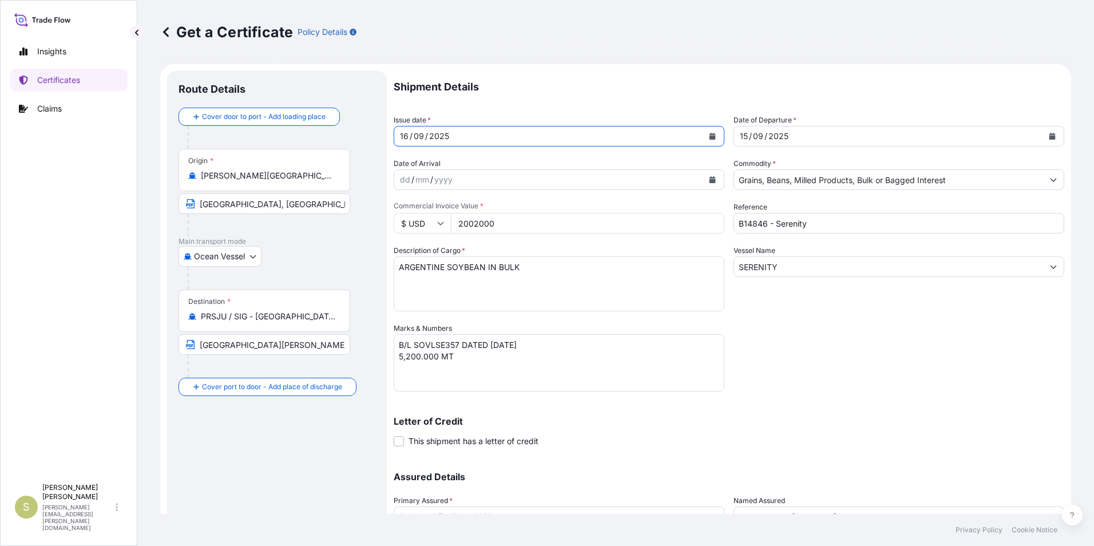
click at [1049, 136] on icon "Calendar" at bounding box center [1052, 136] width 6 height 7
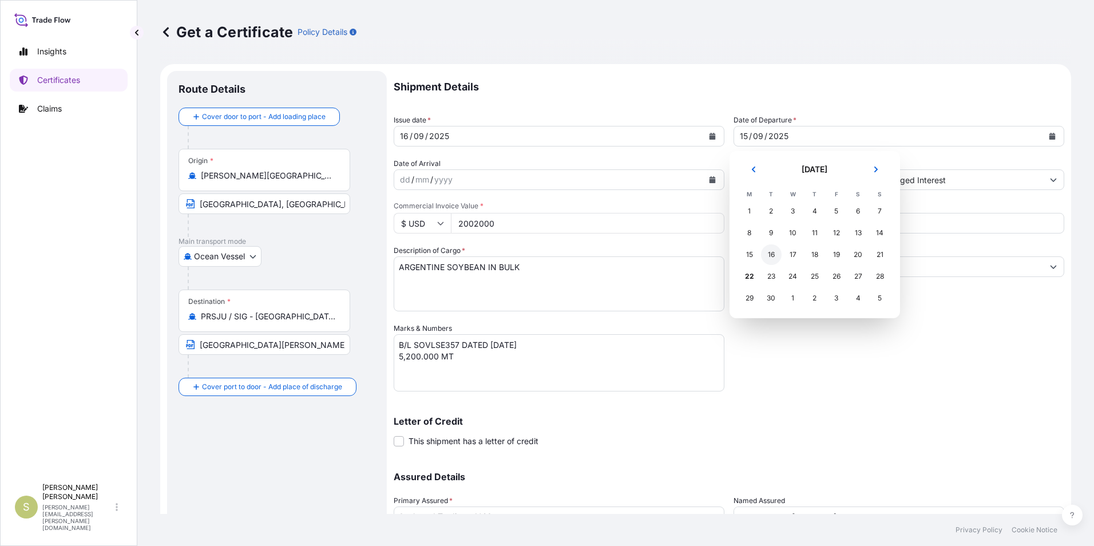
click at [771, 249] on div "16" at bounding box center [771, 254] width 21 height 21
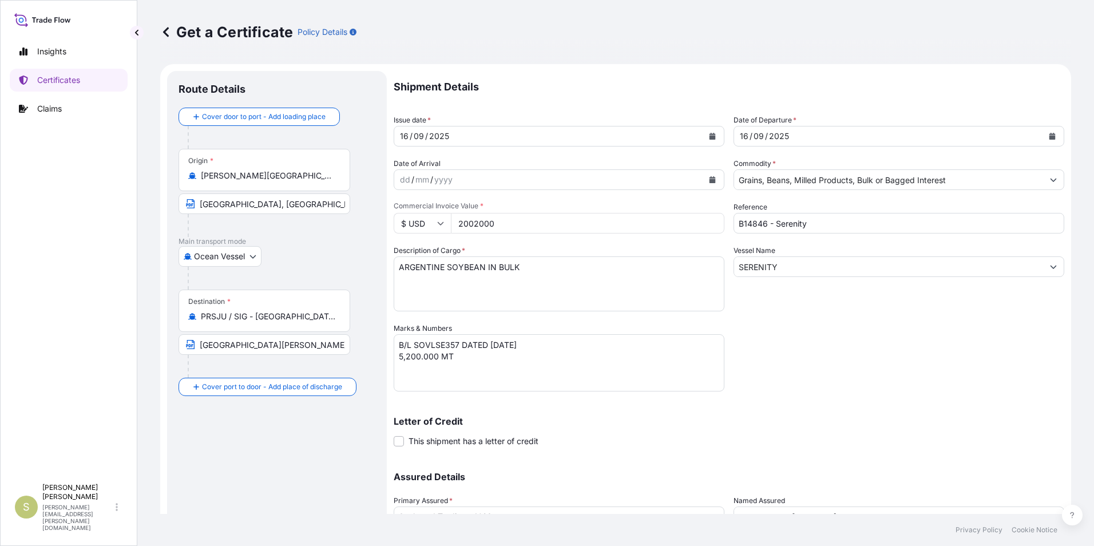
drag, startPoint x: 520, startPoint y: 226, endPoint x: 424, endPoint y: 230, distance: 96.2
click at [424, 230] on div "$ USD 2002000" at bounding box center [559, 223] width 331 height 21
type input "2037750"
drag, startPoint x: 448, startPoint y: 269, endPoint x: 483, endPoint y: 272, distance: 35.6
click at [483, 272] on textarea "ARGENTINE SOYBEAN IN BULK" at bounding box center [559, 283] width 331 height 55
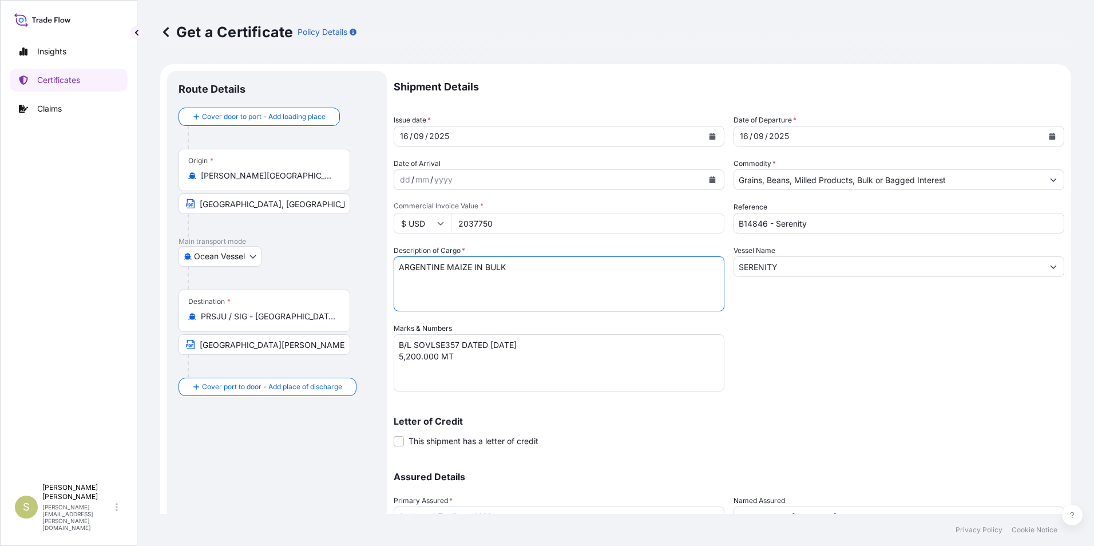
type textarea "ARGENTINE MAIZE IN BULK"
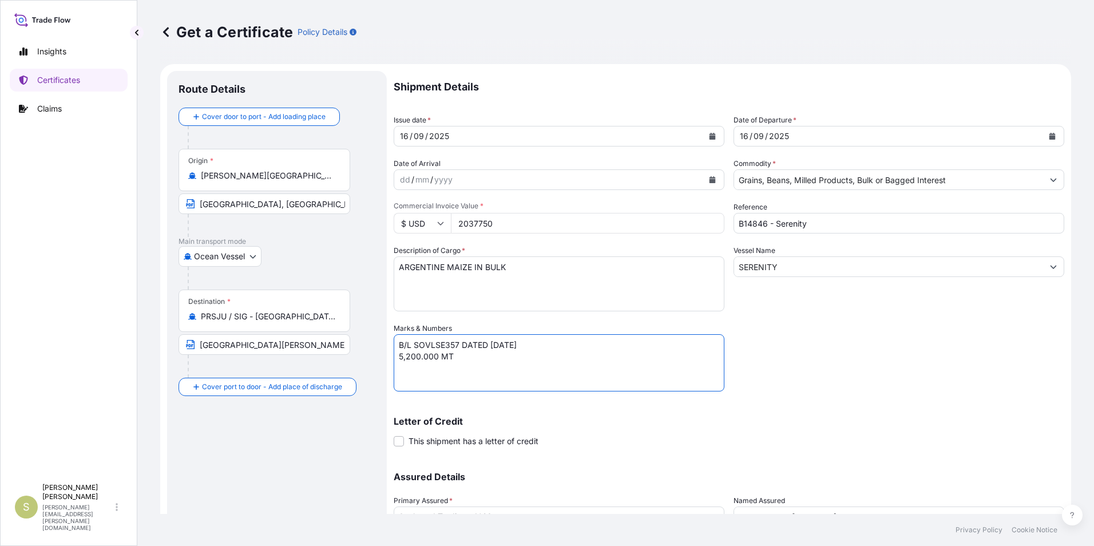
click at [452, 347] on textarea "B/L SOVLSE357 DATED [DATE] 5,200.000 MT" at bounding box center [559, 362] width 331 height 57
click at [456, 343] on textarea "B/L SOVLSE357 DATED [DATE] 5,200.000 MT" at bounding box center [559, 362] width 331 height 57
click at [462, 346] on textarea "B/L SOVLSE357 DATED [DATE] 5,200.000 MT" at bounding box center [559, 362] width 331 height 57
click at [540, 365] on textarea "B/L SOVLSE357 DATED [DATE] 5,200.000 MT" at bounding box center [559, 362] width 331 height 57
click at [433, 357] on textarea "B/L SOVLSE357 DATED [DATE] 5,200.000 MT" at bounding box center [559, 362] width 331 height 57
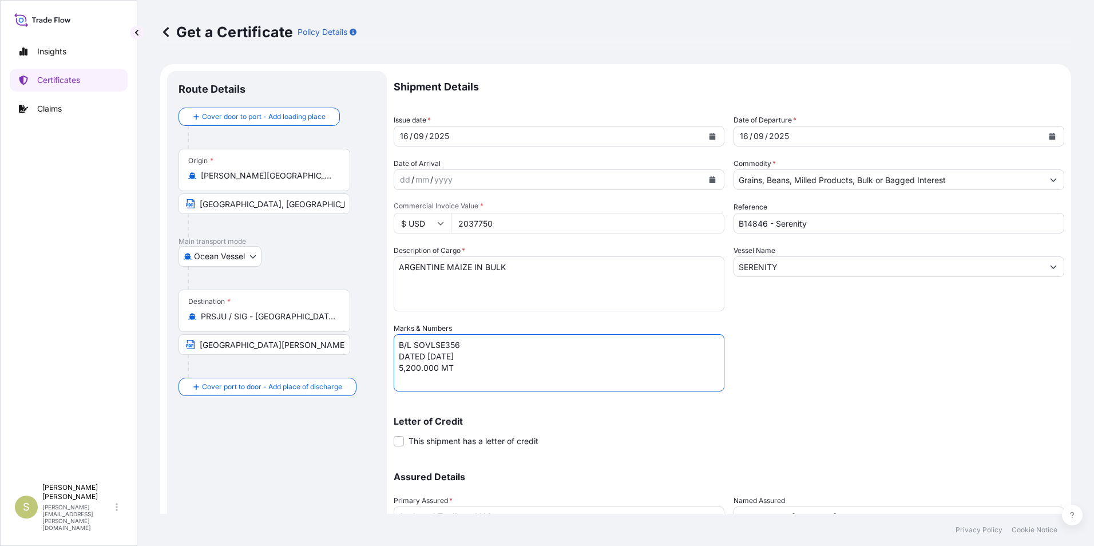
click at [601, 415] on div "Letter of Credit This shipment has a letter of credit Letter of credit * Letter…" at bounding box center [729, 425] width 671 height 44
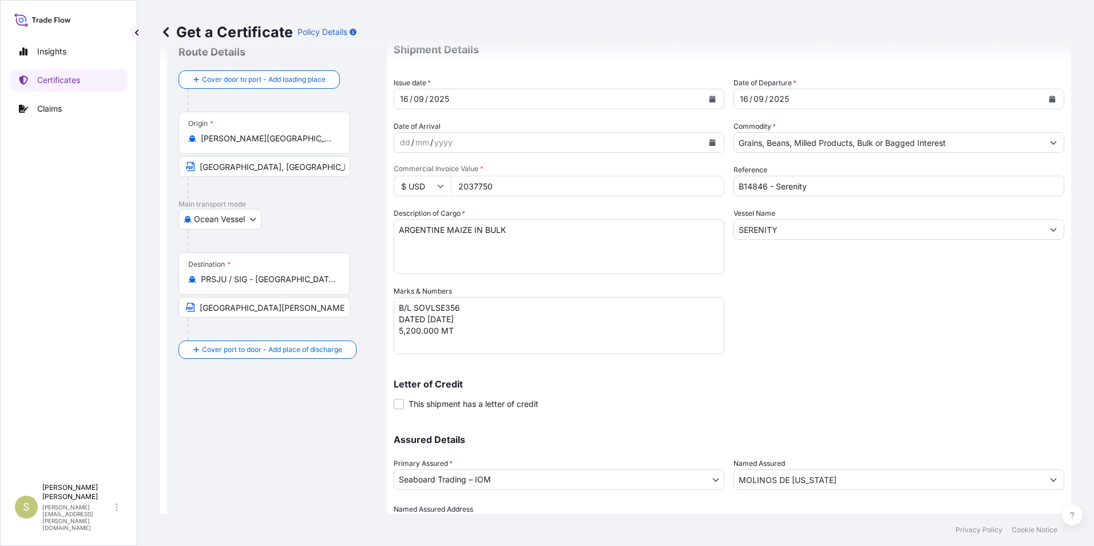
scroll to position [57, 0]
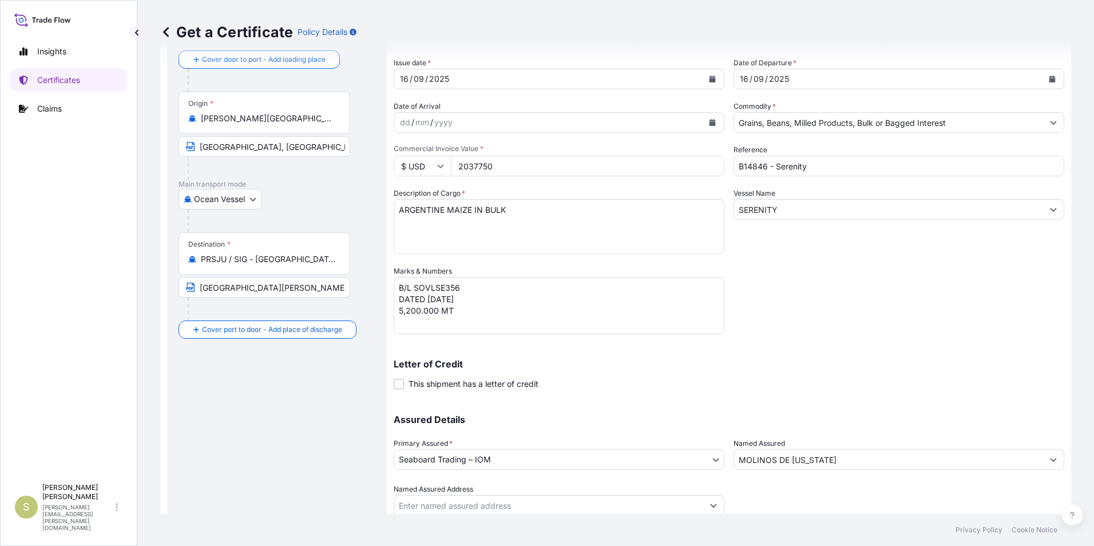
click at [398, 316] on textarea "B/L SOVLSE357 DATED [DATE] 5,200.000 MT" at bounding box center [559, 305] width 331 height 57
type textarea "B/L SOVLSE356 DATED [DATE] 7,500.000 MT"
click at [824, 298] on div "Shipment Details Issue date * [DATE] Date of Departure * [DATE] Date of Arrival…" at bounding box center [729, 265] width 671 height 502
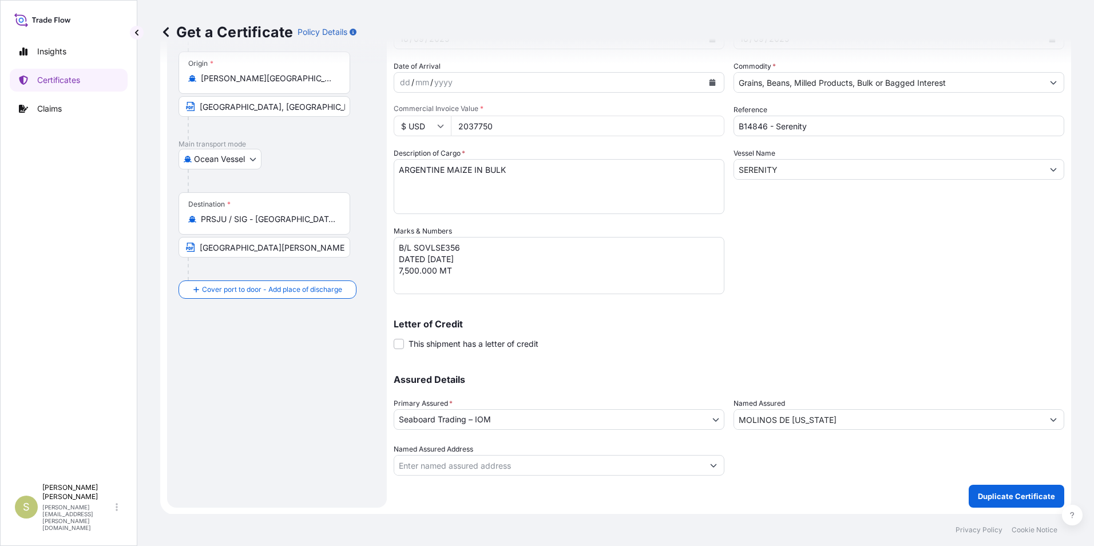
scroll to position [98, 0]
click at [978, 491] on p "Duplicate Certificate" at bounding box center [1016, 495] width 77 height 11
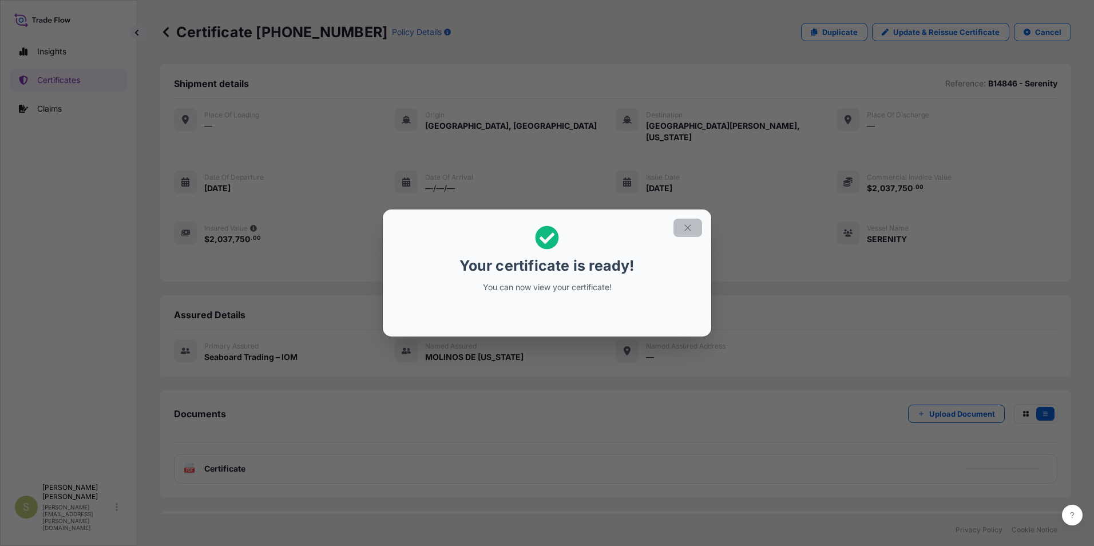
click at [690, 222] on button "button" at bounding box center [687, 228] width 29 height 18
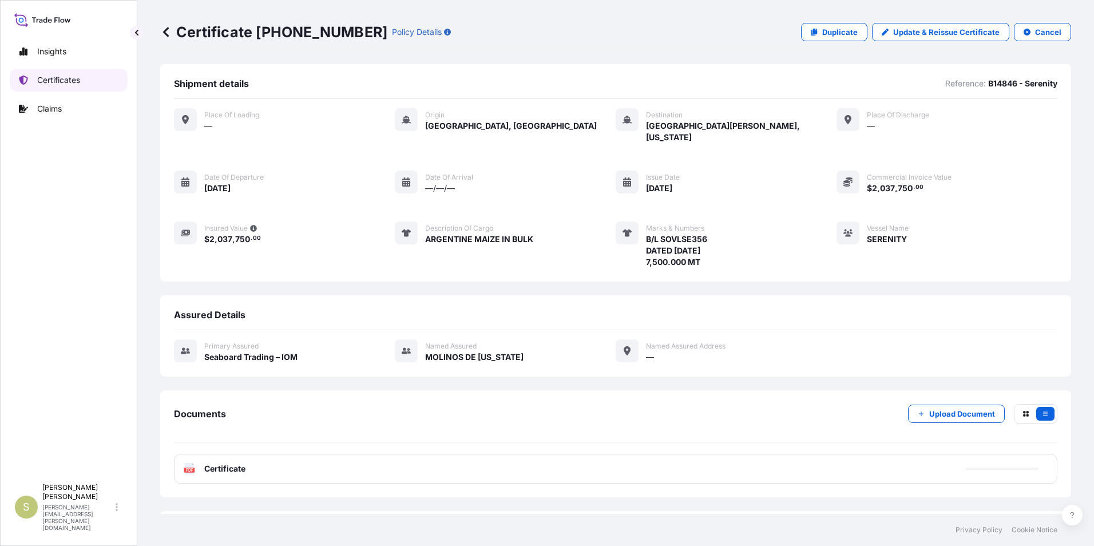
click at [51, 76] on p "Certificates" at bounding box center [58, 79] width 43 height 11
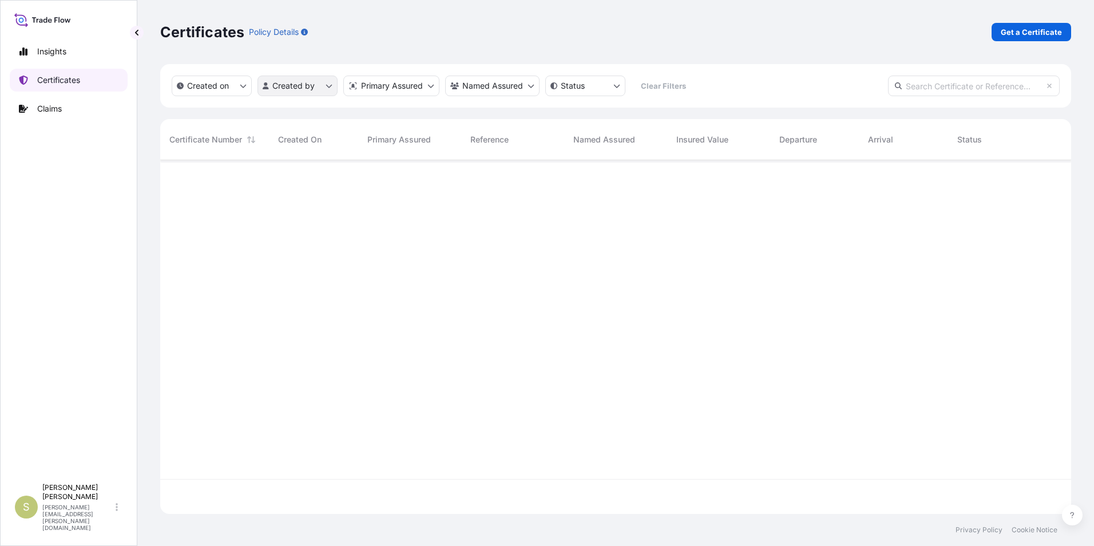
scroll to position [351, 902]
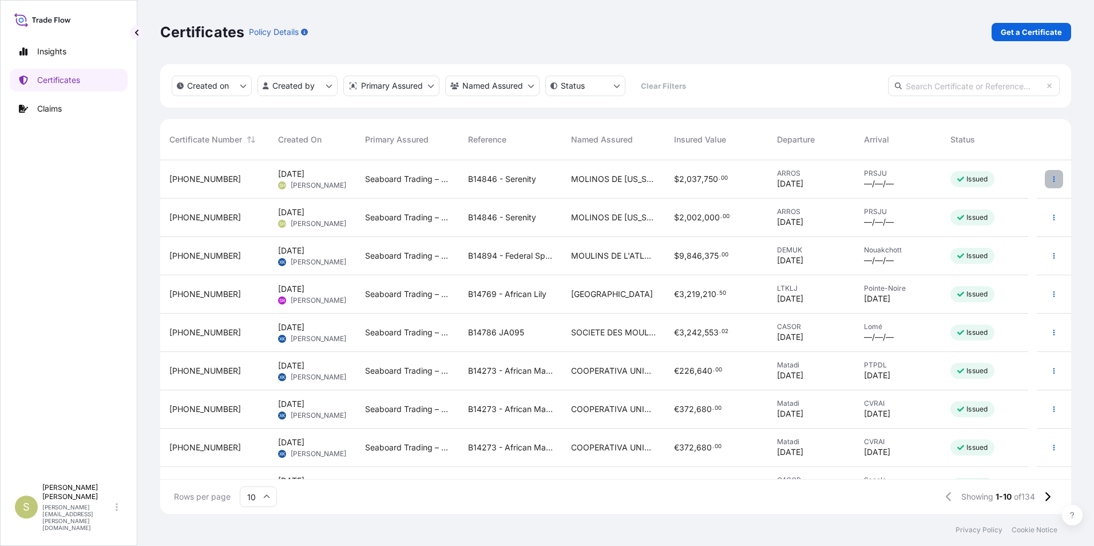
click at [1053, 179] on icon "button" at bounding box center [1054, 179] width 2 height 6
click at [1045, 215] on button "button" at bounding box center [1054, 217] width 18 height 18
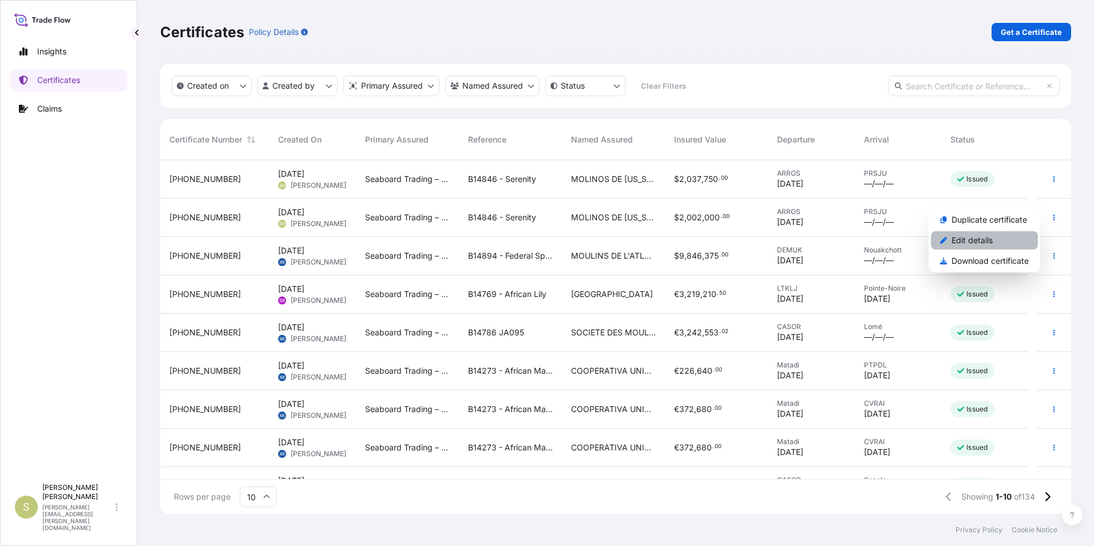
click at [963, 241] on p "Edit details" at bounding box center [971, 240] width 41 height 11
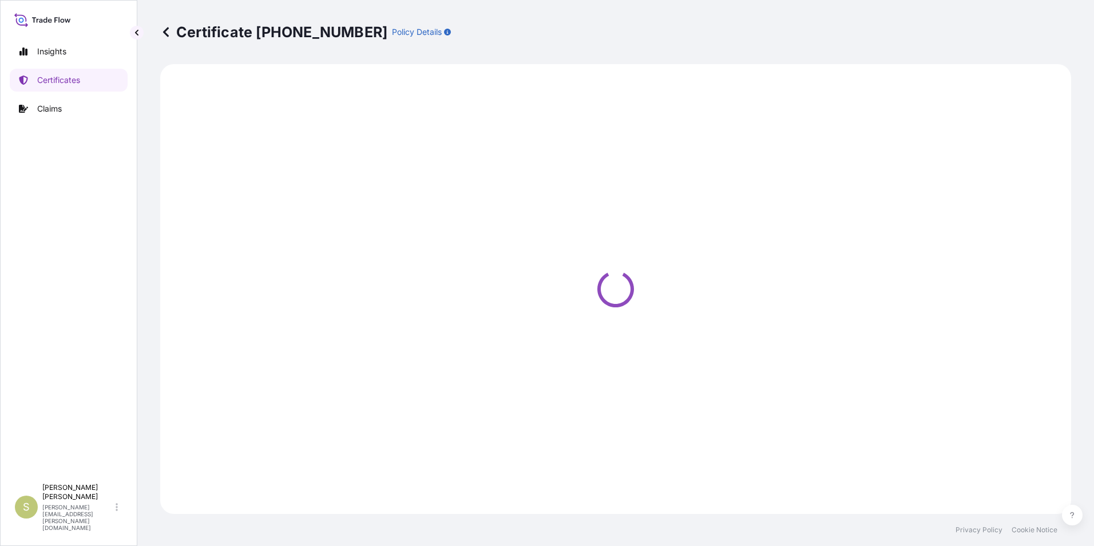
select select "Ocean Vessel"
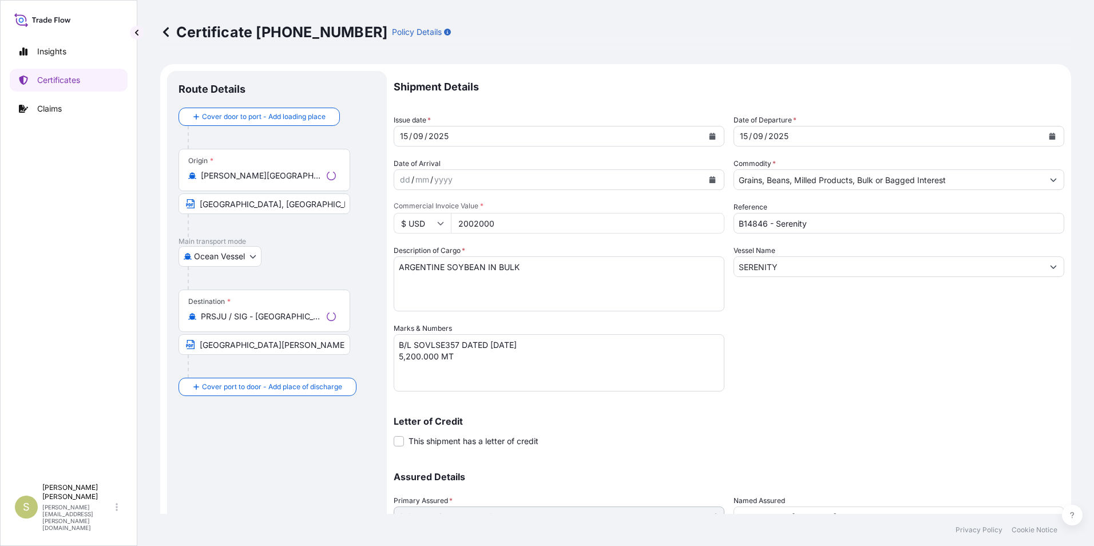
select select "31640"
click at [463, 344] on textarea "B/L SOVLSE357 DATED [DATE] 5,200.000 MT" at bounding box center [559, 362] width 331 height 57
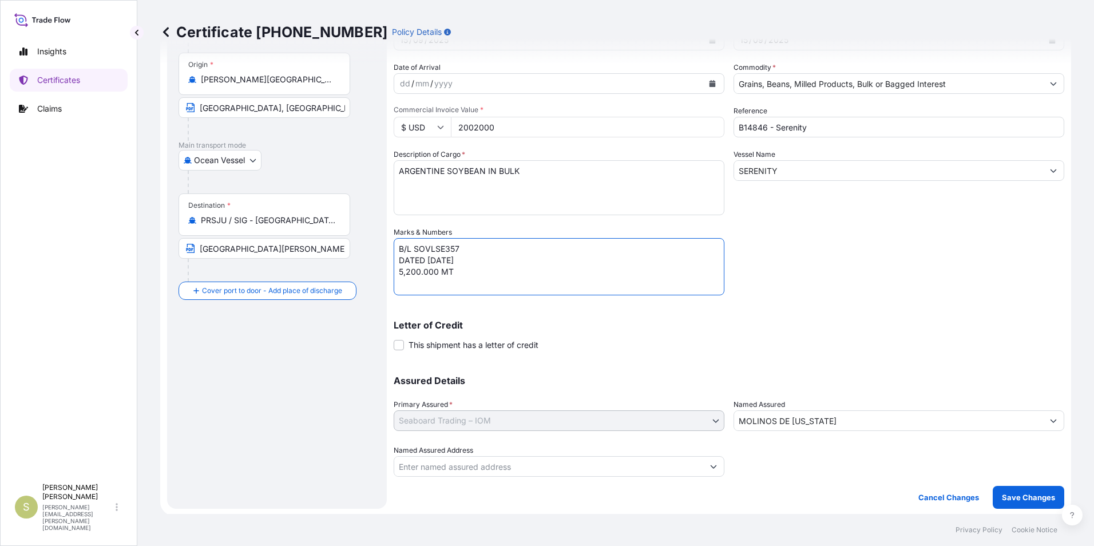
scroll to position [98, 0]
type textarea "B/L SOVLSE357 DATED [DATE] 5,200.000 MT"
click at [1007, 498] on p "Save Changes" at bounding box center [1028, 495] width 53 height 11
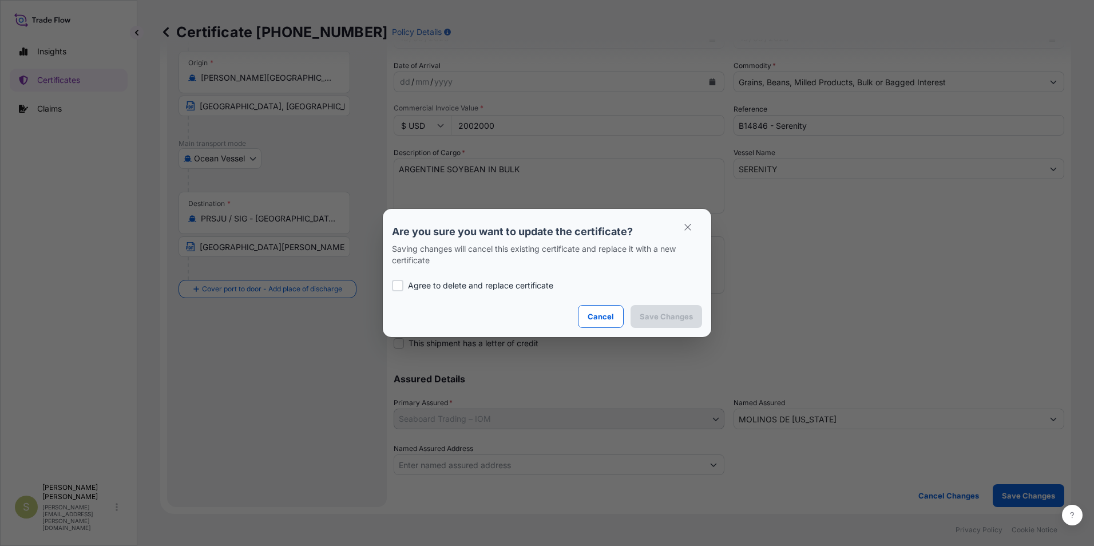
click at [405, 283] on label "Agree to delete and replace certificate" at bounding box center [547, 285] width 310 height 11
checkbox input "true"
click at [649, 320] on p "Save Changes" at bounding box center [666, 316] width 53 height 11
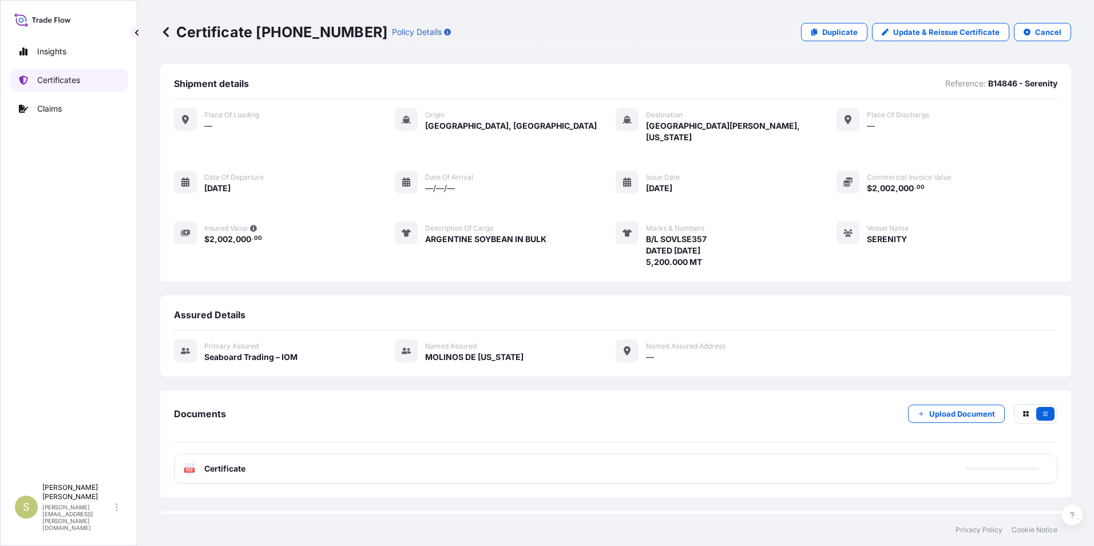
click at [57, 81] on p "Certificates" at bounding box center [58, 79] width 43 height 11
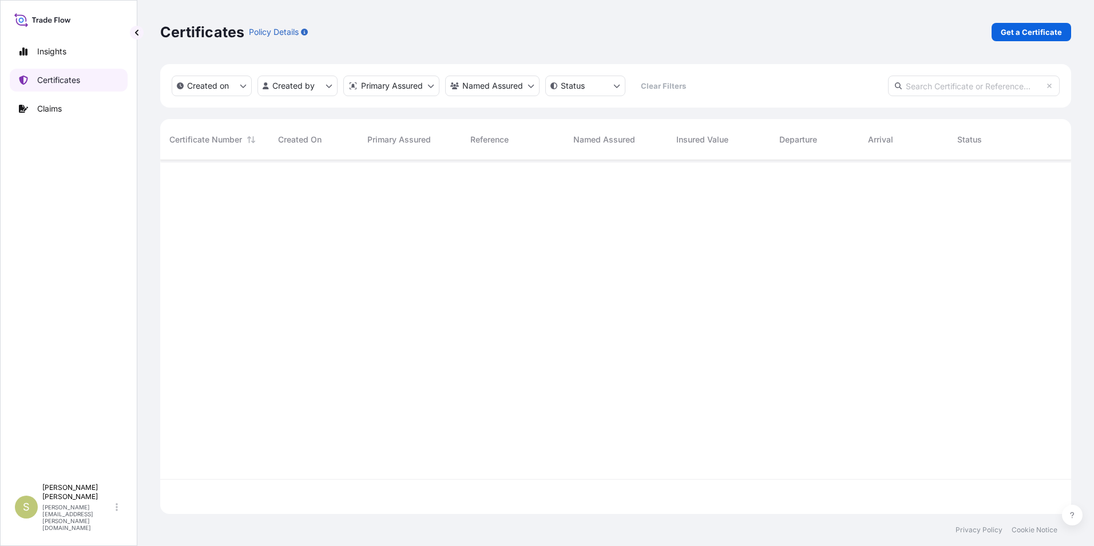
scroll to position [351, 902]
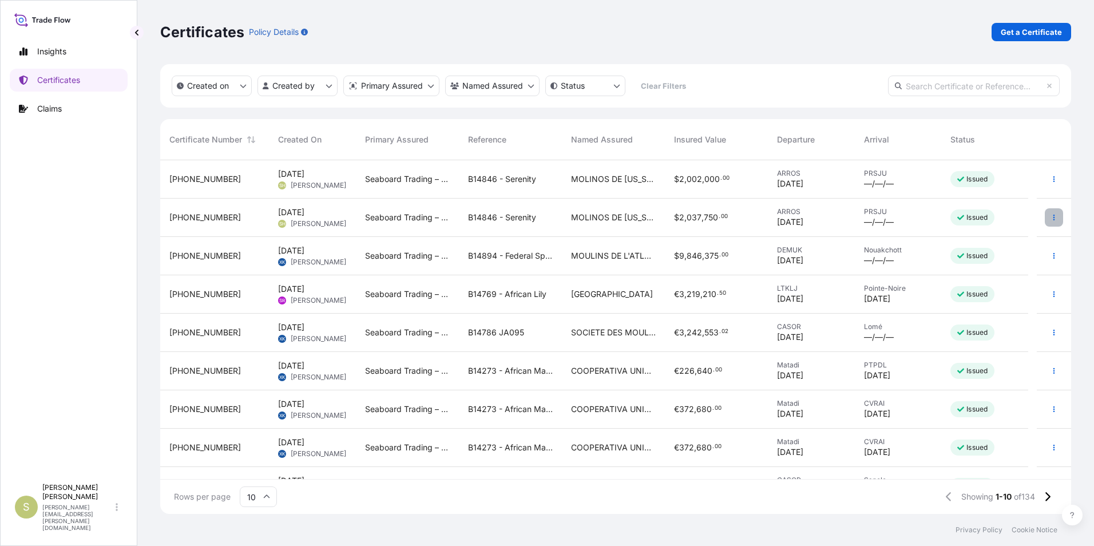
click at [1050, 220] on icon "button" at bounding box center [1053, 217] width 7 height 7
click at [979, 263] on p "Download certificate" at bounding box center [989, 260] width 77 height 11
click at [1050, 177] on icon "button" at bounding box center [1053, 179] width 7 height 7
click at [1045, 174] on button "button" at bounding box center [1054, 179] width 18 height 18
click at [1045, 215] on button "button" at bounding box center [1054, 217] width 18 height 18
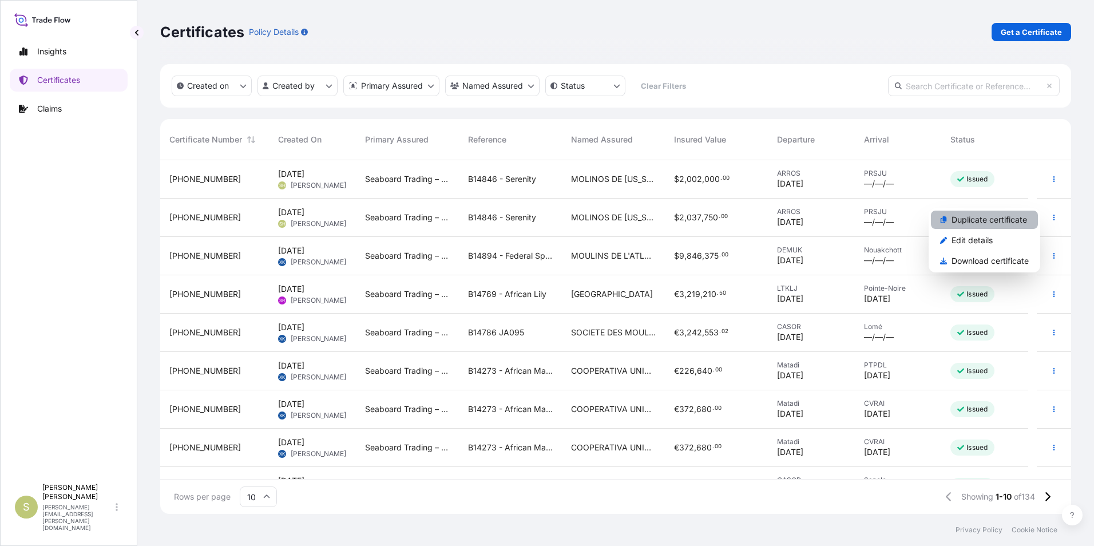
click at [998, 219] on p "Duplicate certificate" at bounding box center [989, 219] width 76 height 11
select select "Ocean Vessel"
select select "31640"
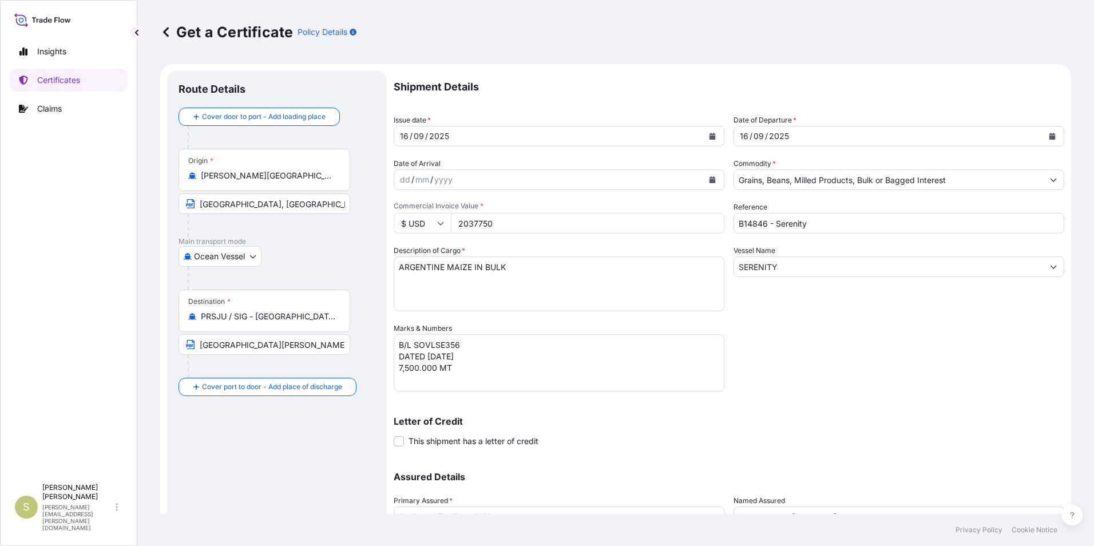
drag, startPoint x: 498, startPoint y: 226, endPoint x: 431, endPoint y: 225, distance: 66.4
click at [431, 225] on div "$ USD 2037750" at bounding box center [559, 223] width 331 height 21
type input "2009150"
drag, startPoint x: 447, startPoint y: 267, endPoint x: 470, endPoint y: 267, distance: 22.3
click at [470, 267] on textarea "ARGENTINE MAIZE IN BULK" at bounding box center [559, 283] width 331 height 55
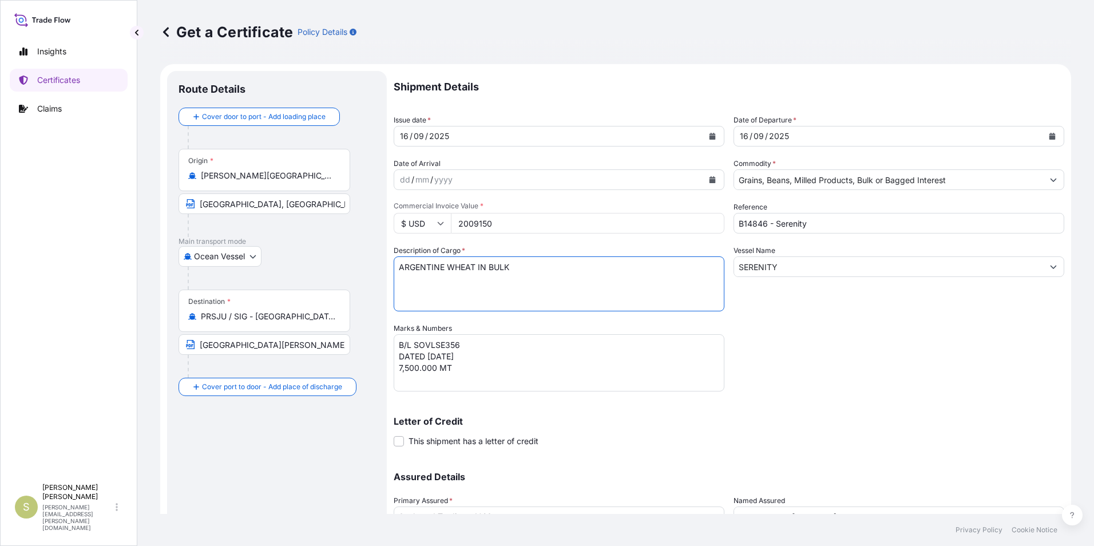
type textarea "ARGENTINE WHEAT IN BULK"
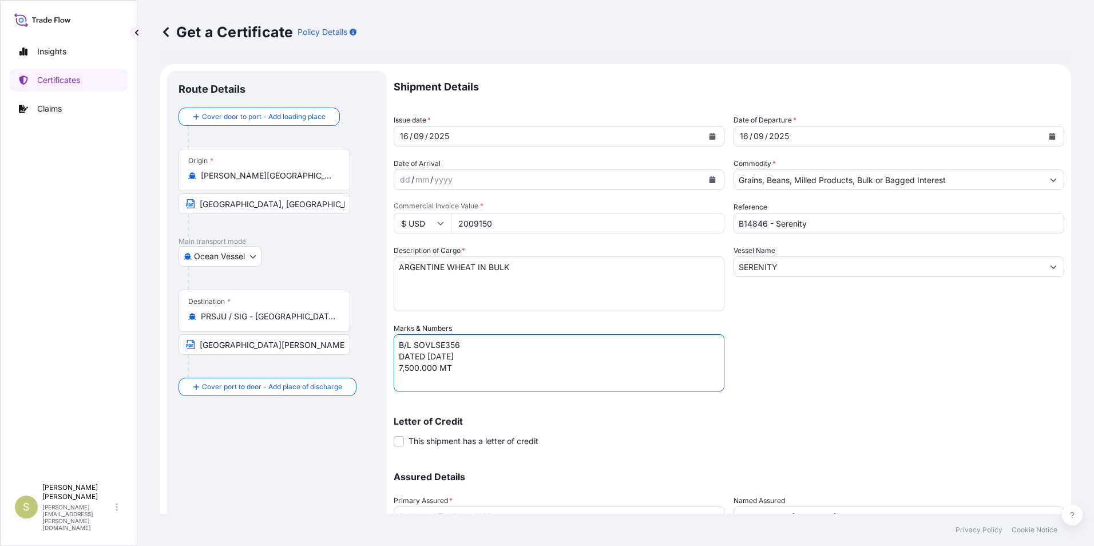
drag, startPoint x: 454, startPoint y: 347, endPoint x: 539, endPoint y: 362, distance: 85.9
click at [455, 347] on textarea "B/L SOVLSE356 DATED [DATE] 7,500.000 MT" at bounding box center [559, 362] width 331 height 57
click at [396, 366] on textarea "B/L SOVLSE356 DATED [DATE] 7,500.000 MT" at bounding box center [559, 362] width 331 height 57
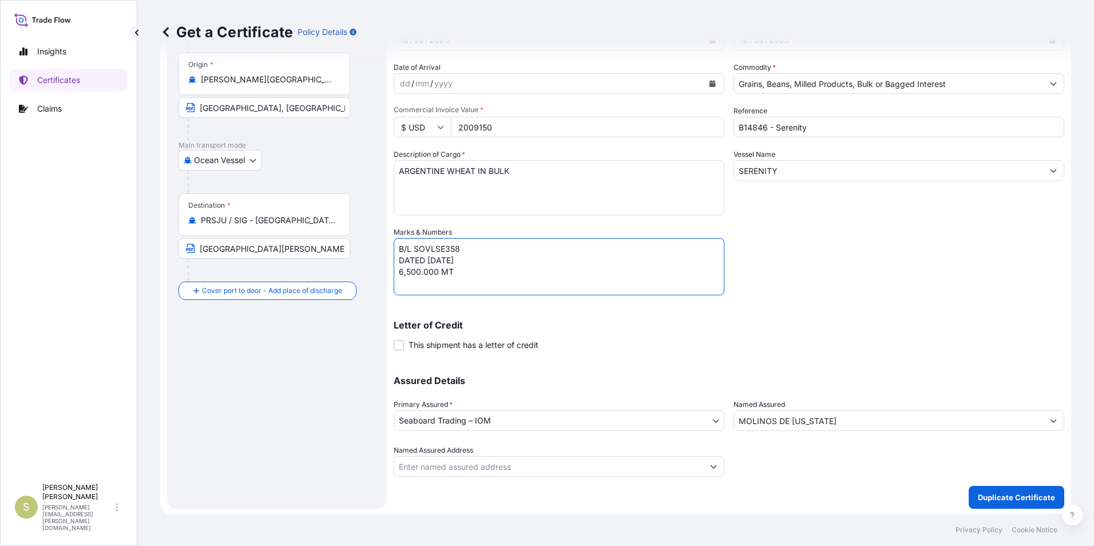
scroll to position [98, 0]
type textarea "B/L SOVLSE358 DATED [DATE] 6,500.000 MT"
click at [979, 494] on p "Duplicate Certificate" at bounding box center [1016, 495] width 77 height 11
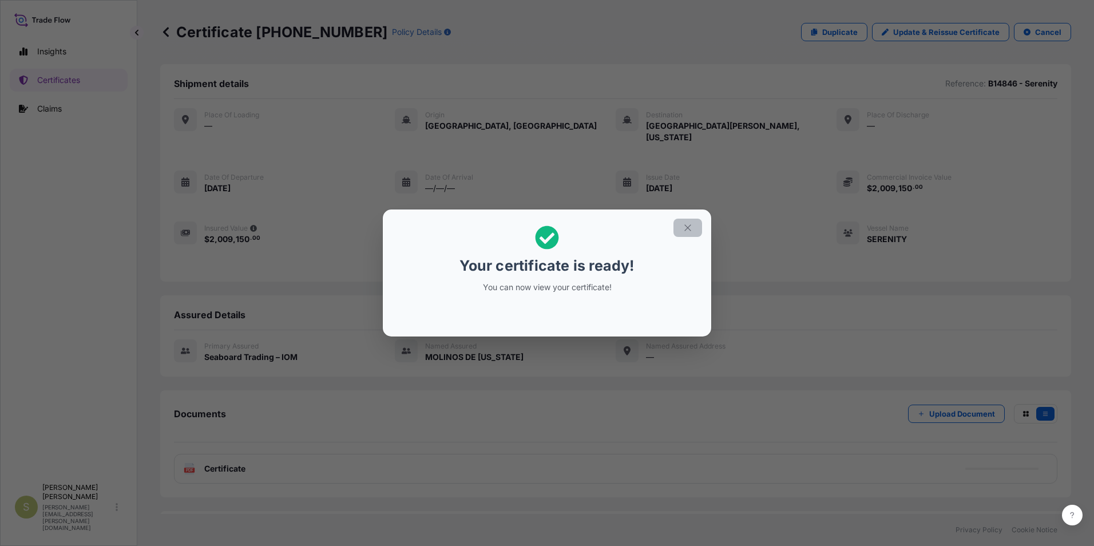
click at [687, 228] on icon "button" at bounding box center [688, 228] width 10 height 10
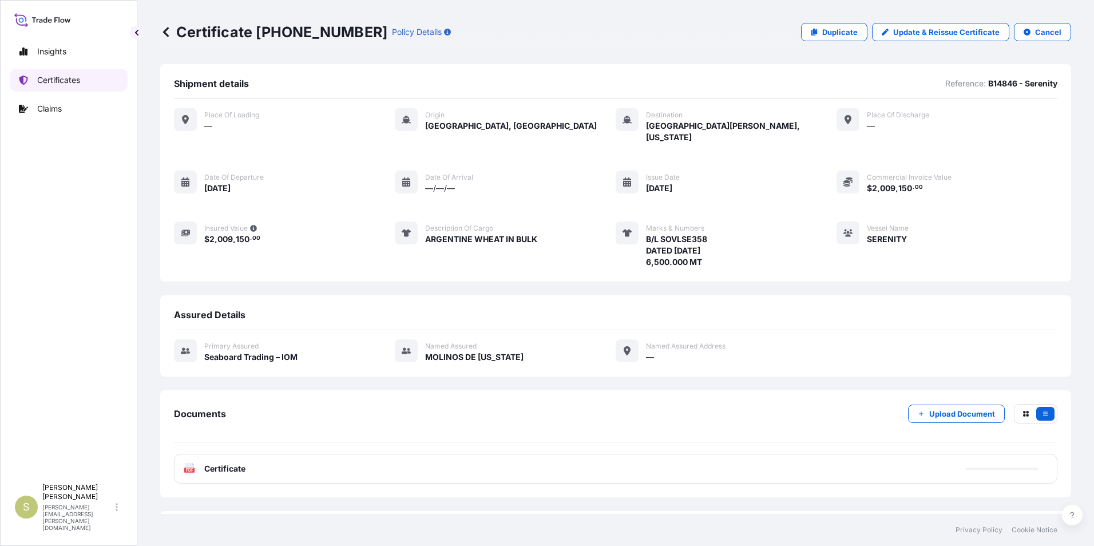
click at [60, 78] on p "Certificates" at bounding box center [58, 79] width 43 height 11
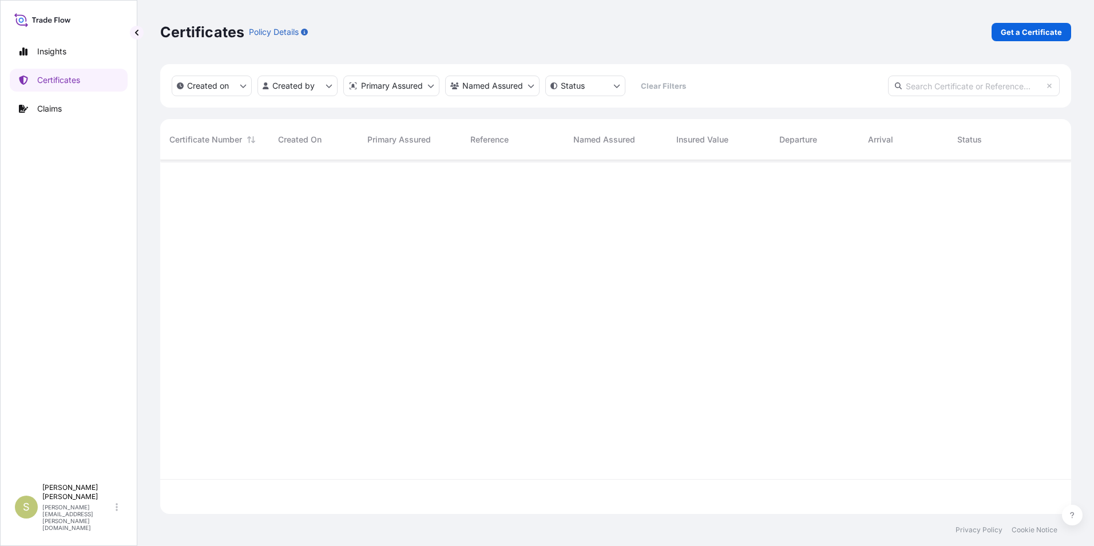
scroll to position [351, 902]
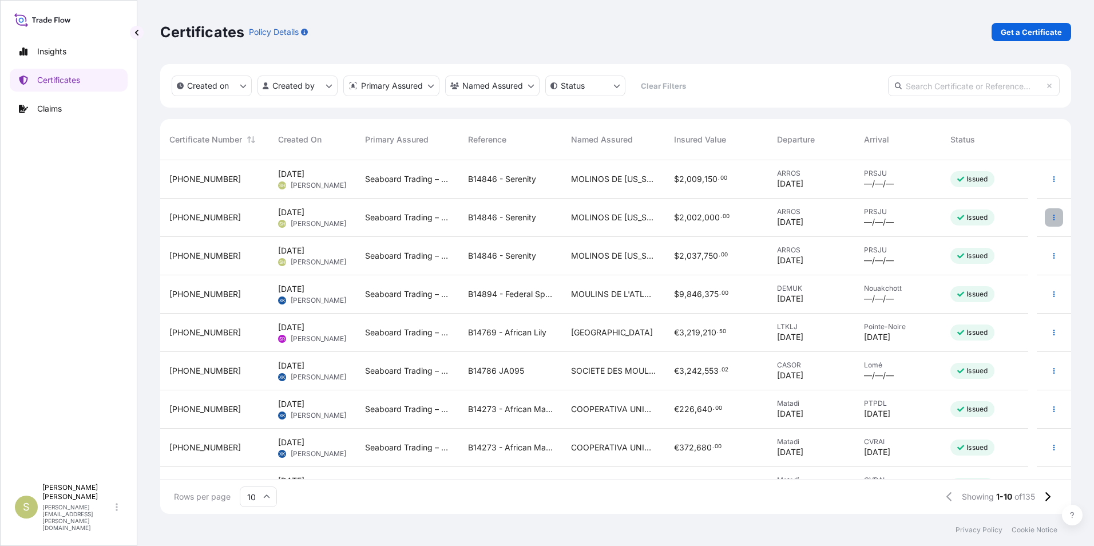
click at [1046, 210] on button "button" at bounding box center [1054, 217] width 18 height 18
click at [983, 263] on p "Download certificate" at bounding box center [989, 260] width 77 height 11
click at [1050, 177] on icon "button" at bounding box center [1053, 179] width 7 height 7
click at [1050, 178] on button "button" at bounding box center [1054, 179] width 18 height 18
click at [996, 221] on p "Download certificate" at bounding box center [989, 222] width 77 height 11
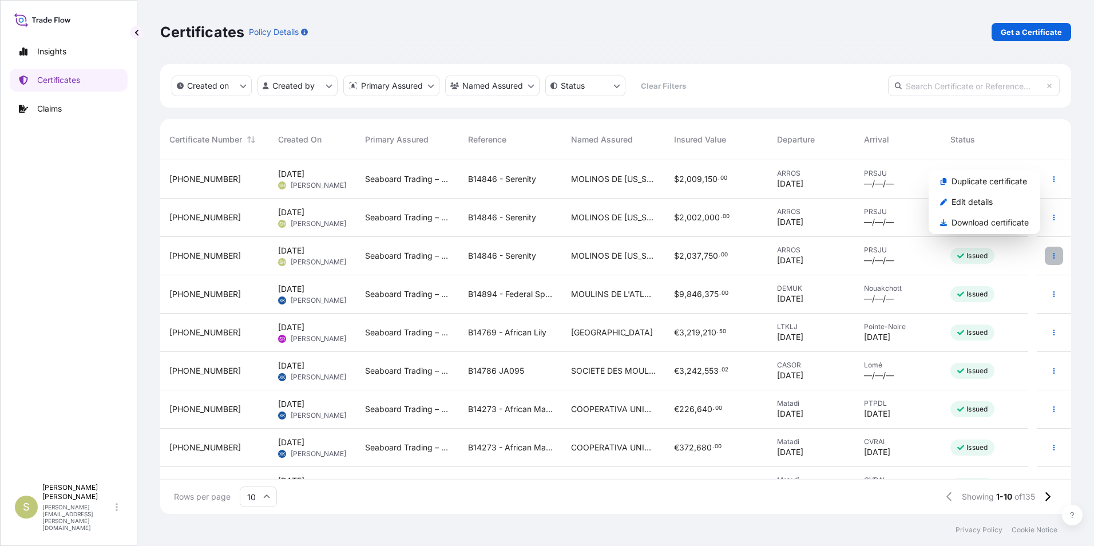
click at [1050, 255] on icon "button" at bounding box center [1053, 255] width 7 height 7
click at [1045, 263] on button "button" at bounding box center [1054, 256] width 18 height 18
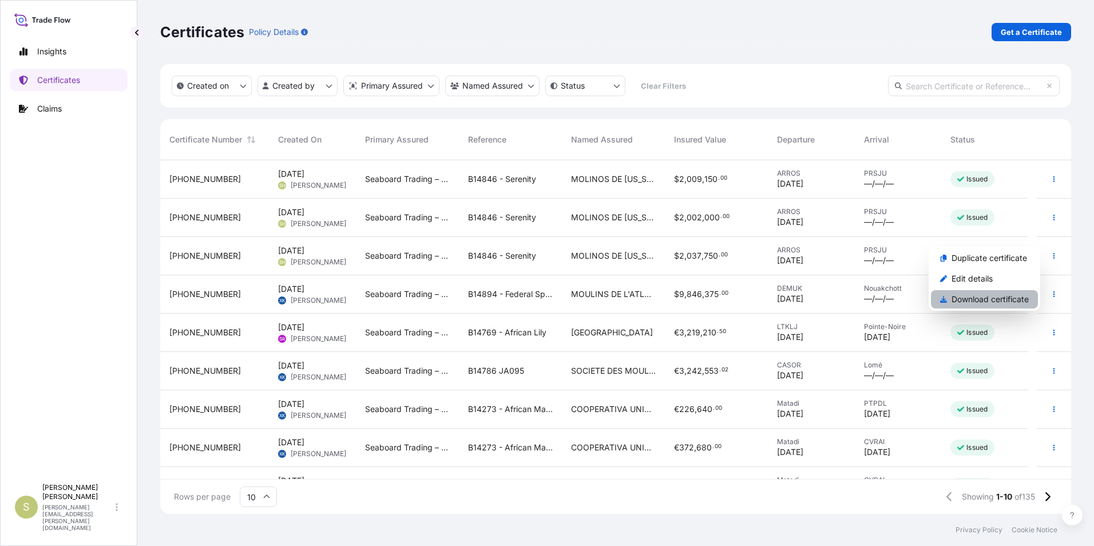
click at [975, 301] on p "Download certificate" at bounding box center [989, 298] width 77 height 11
click at [1045, 178] on button "button" at bounding box center [1054, 179] width 18 height 18
click at [1050, 178] on icon "button" at bounding box center [1053, 179] width 7 height 7
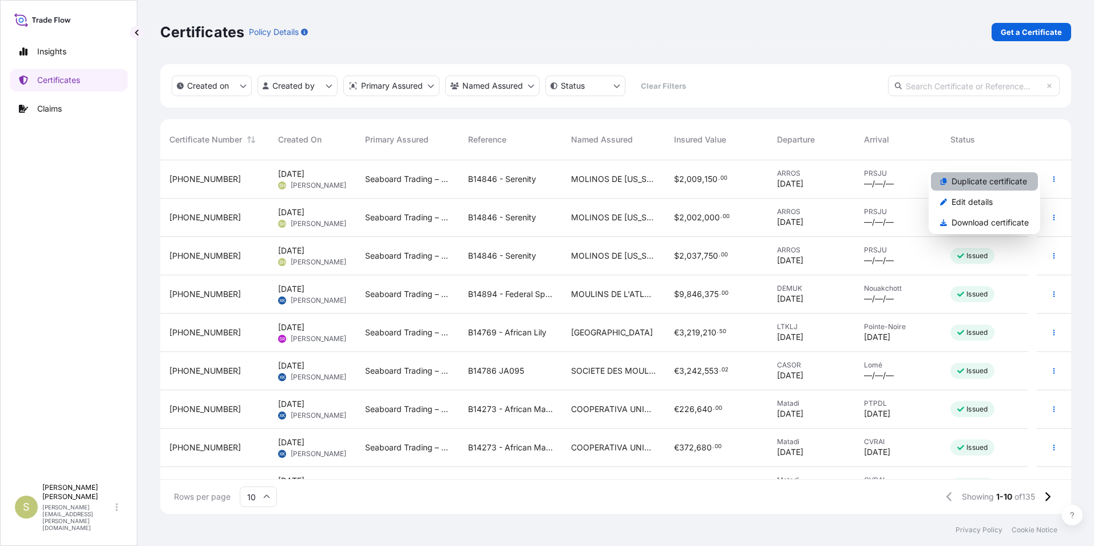
click at [985, 183] on p "Duplicate certificate" at bounding box center [989, 181] width 76 height 11
select select "Ocean Vessel"
select select "31640"
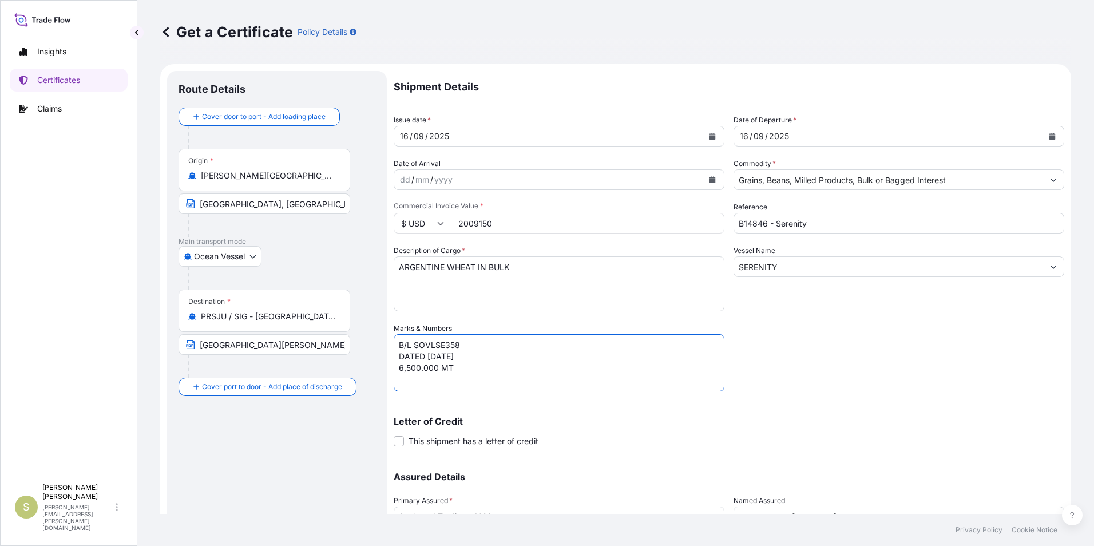
click at [463, 344] on textarea "B/L SOVLSE358 DATED [DATE] 6,500.000 MT" at bounding box center [559, 362] width 331 height 57
click at [398, 368] on textarea "B/L SOVLSE358 DATED [DATE] 6,500.000 MT" at bounding box center [559, 362] width 331 height 57
type textarea "B/L SOVLSE355 DATED [DATE] 5,500.000 MT"
drag, startPoint x: 509, startPoint y: 216, endPoint x: 431, endPoint y: 223, distance: 78.7
click at [431, 223] on div "$ USD 2009150" at bounding box center [559, 223] width 331 height 21
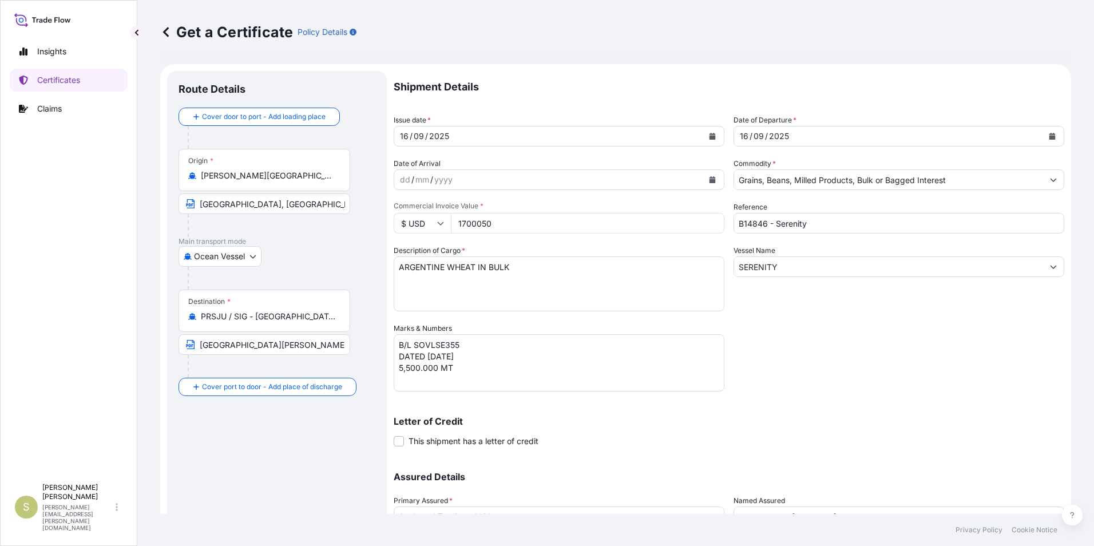
type input "1700050"
click at [839, 338] on div "Shipment Details Issue date * [DATE] Date of Departure * [DATE] Date of Arrival…" at bounding box center [729, 322] width 671 height 502
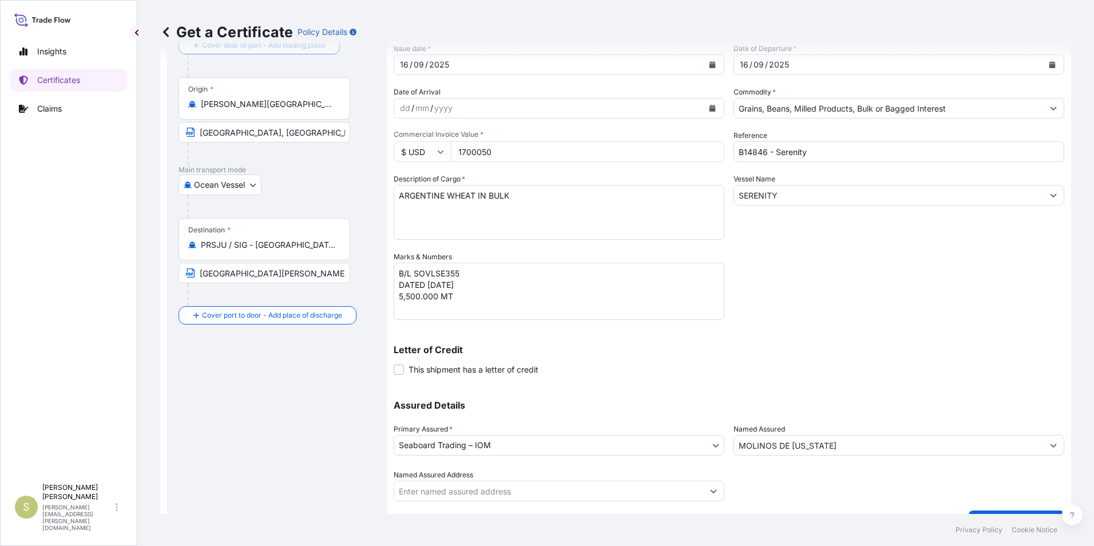
scroll to position [98, 0]
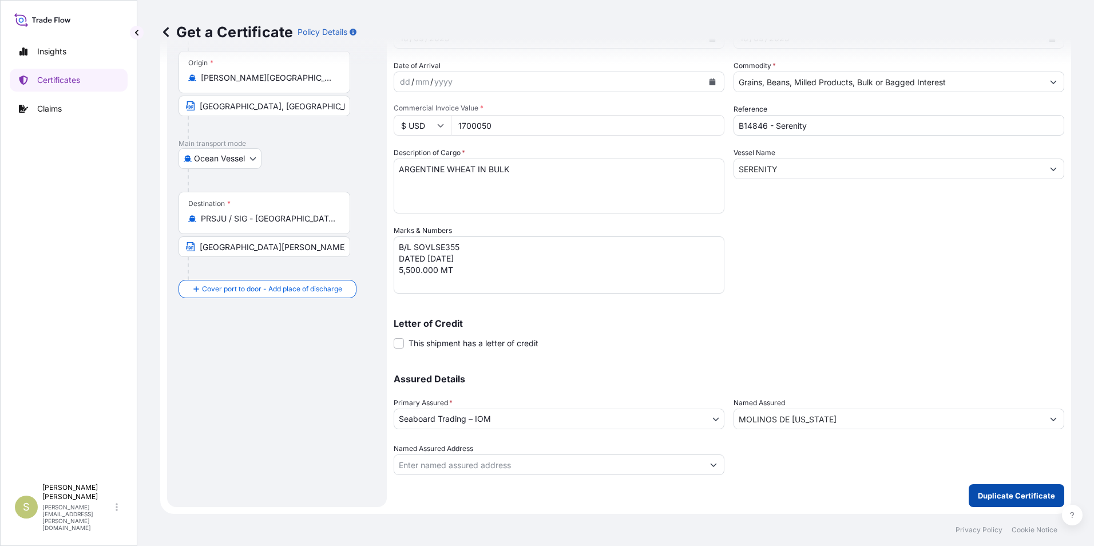
click at [978, 488] on button "Duplicate Certificate" at bounding box center [1017, 495] width 96 height 23
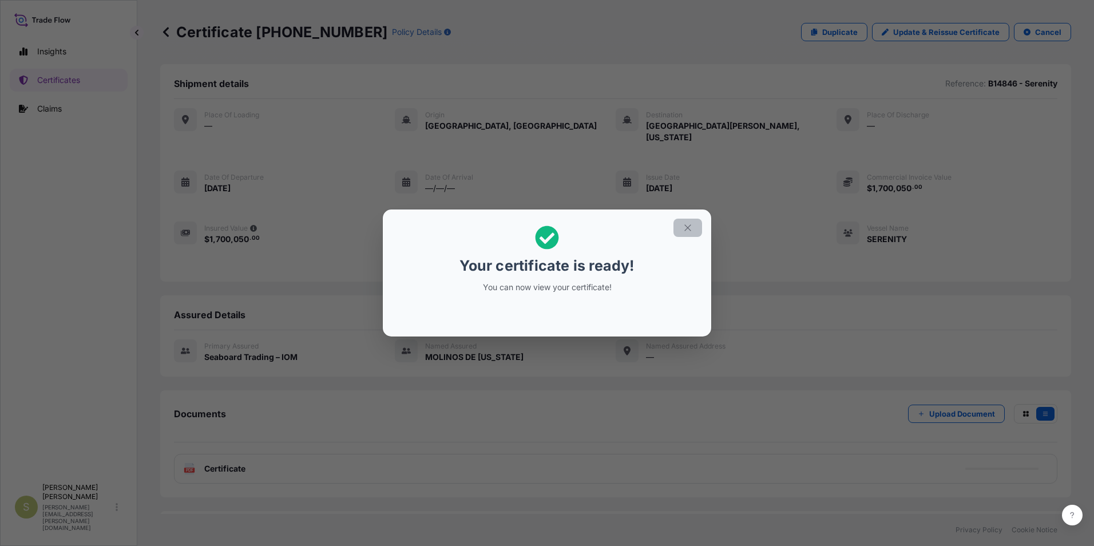
click at [685, 225] on icon "button" at bounding box center [687, 227] width 6 height 6
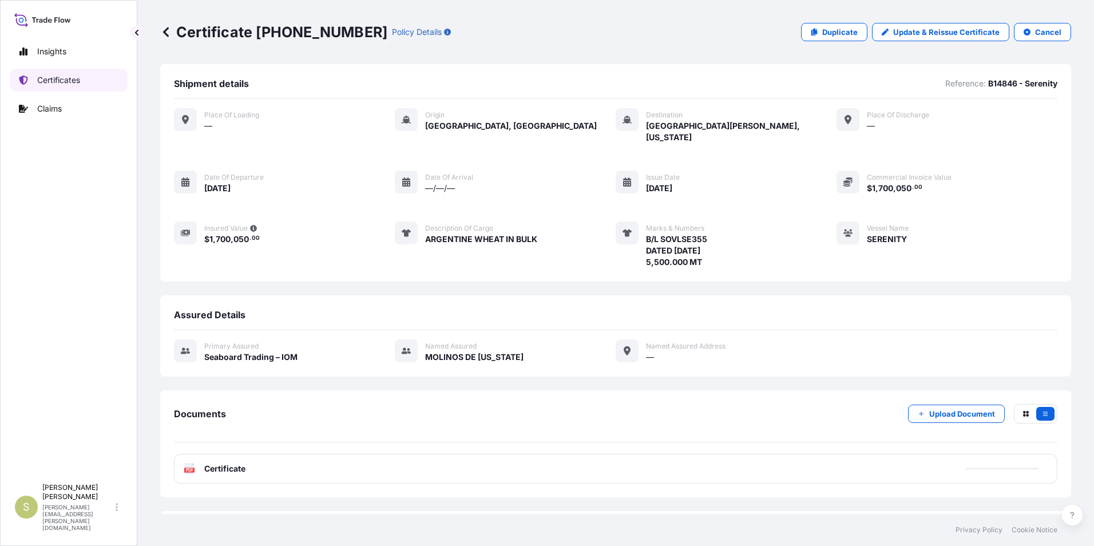
click at [62, 80] on p "Certificates" at bounding box center [58, 79] width 43 height 11
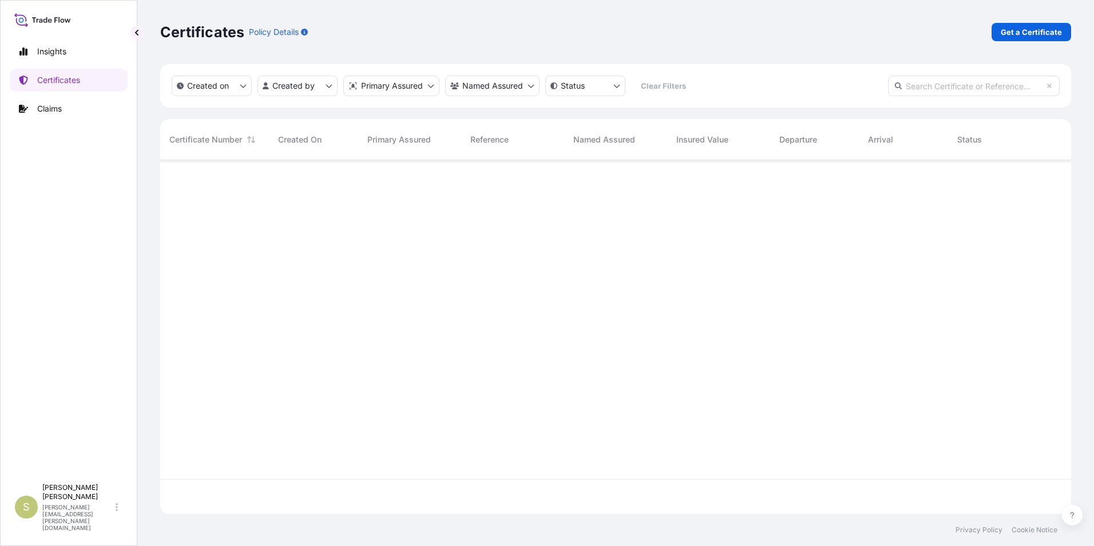
scroll to position [351, 902]
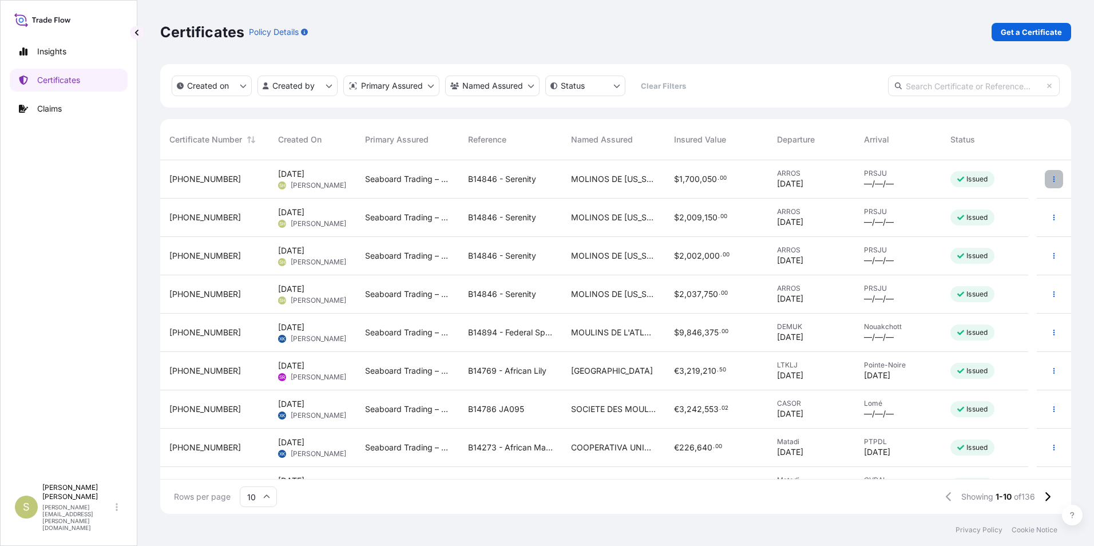
click at [1045, 183] on button "button" at bounding box center [1054, 179] width 18 height 18
click at [62, 77] on p "Certificates" at bounding box center [58, 79] width 43 height 11
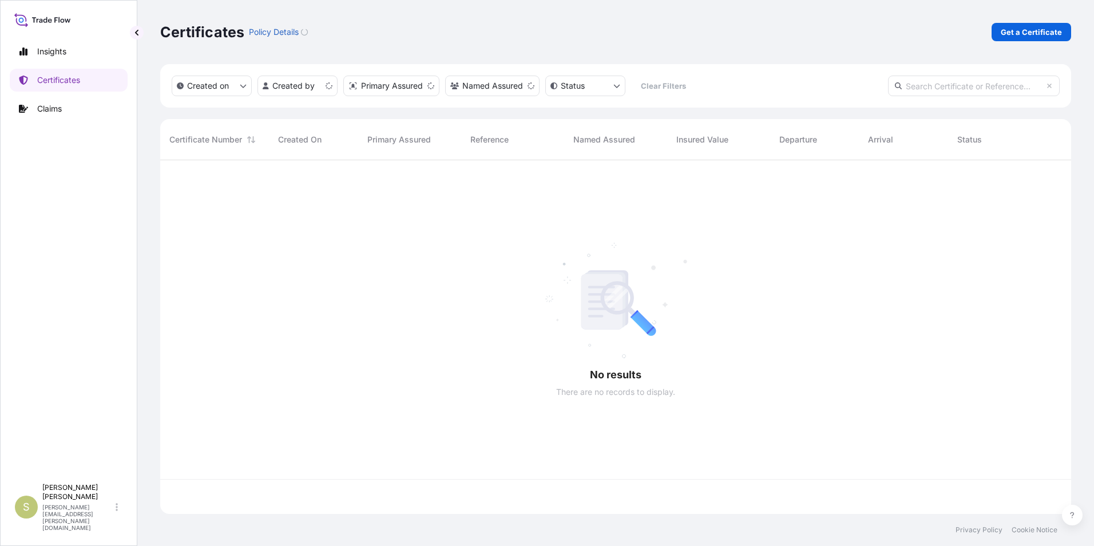
scroll to position [351, 902]
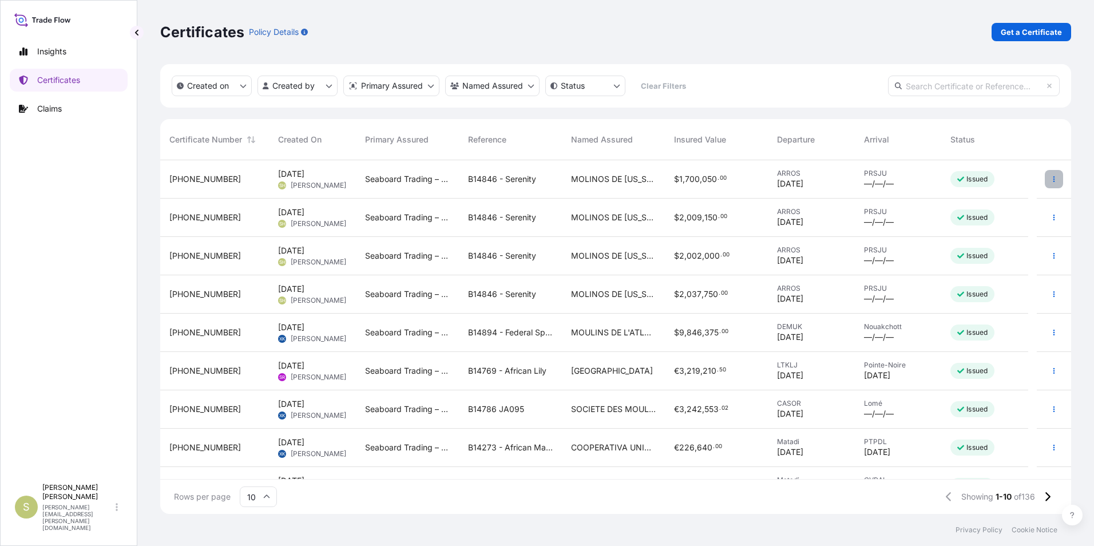
click at [1048, 185] on button "button" at bounding box center [1054, 179] width 18 height 18
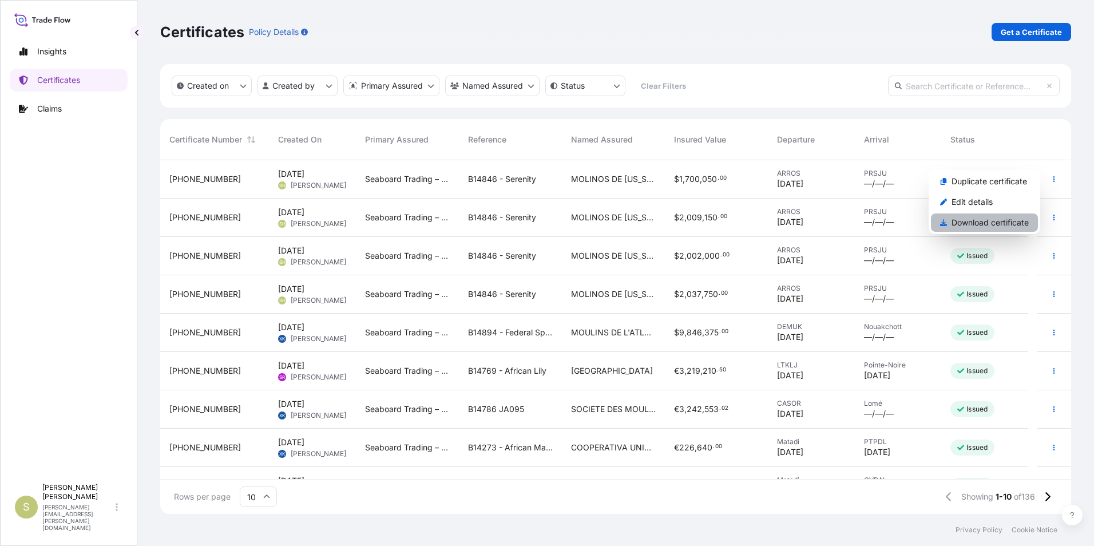
click at [976, 223] on p "Download certificate" at bounding box center [989, 222] width 77 height 11
